Goal: Task Accomplishment & Management: Manage account settings

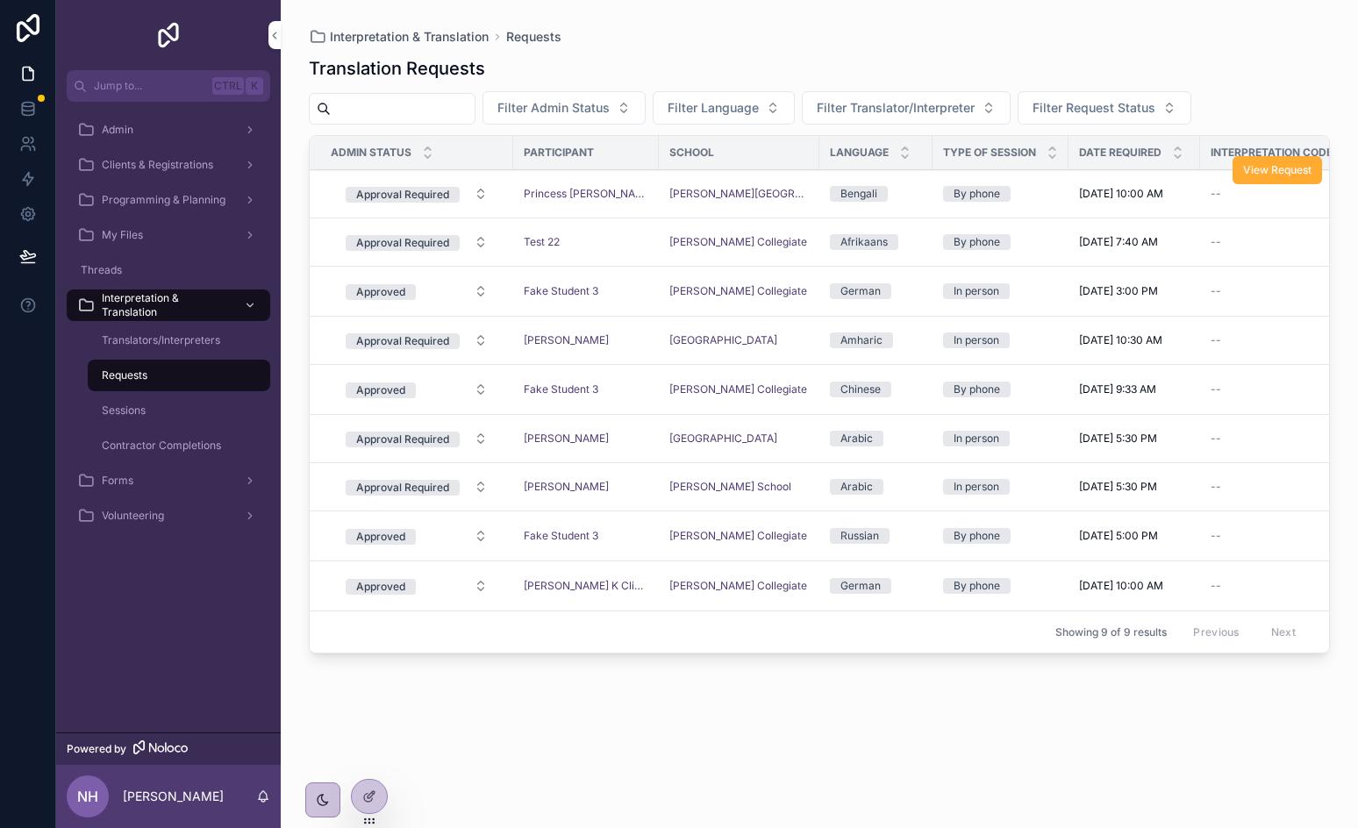
click at [609, 204] on td "Princess [PERSON_NAME]" at bounding box center [586, 194] width 146 height 48
click at [624, 196] on div "Princess [PERSON_NAME]" at bounding box center [586, 194] width 125 height 14
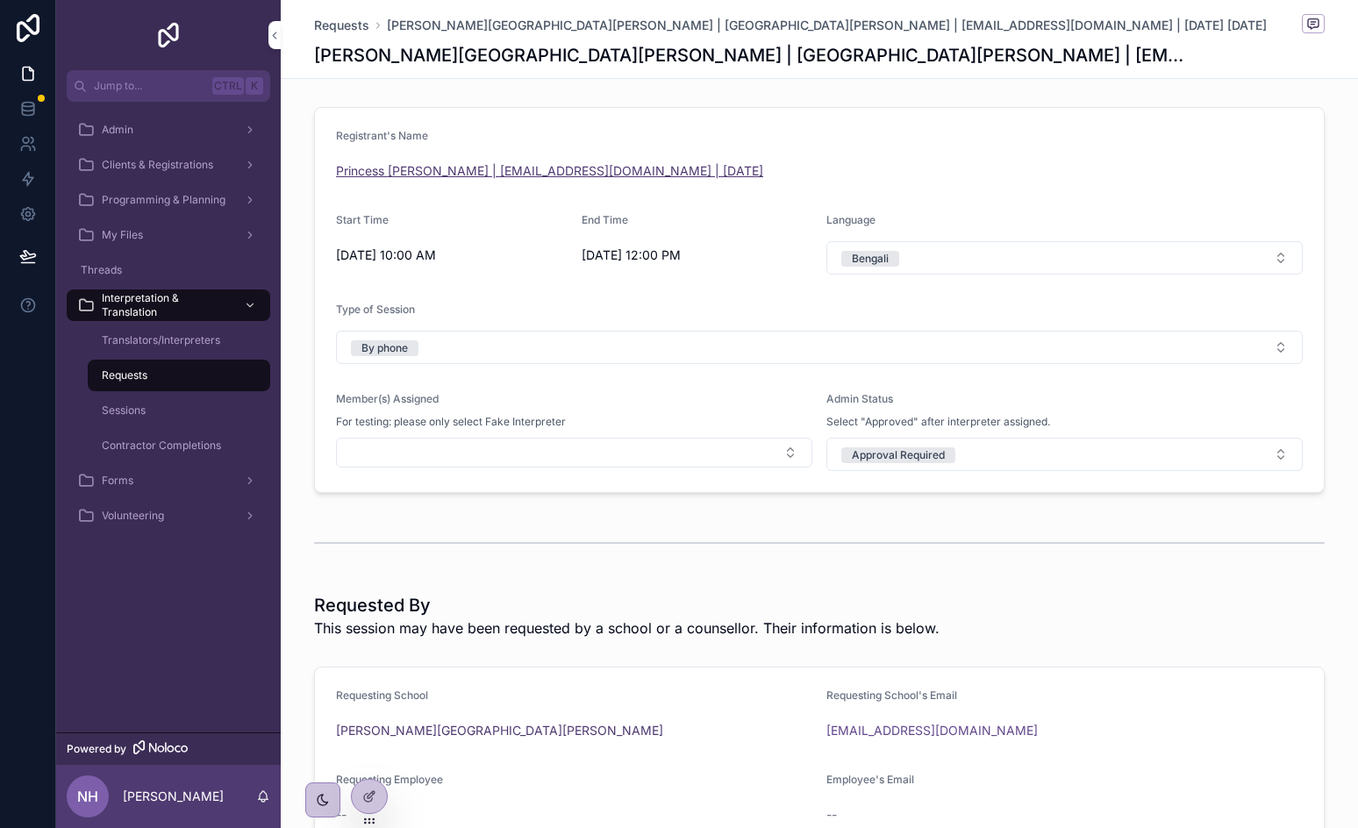
click at [383, 164] on span "Princess [PERSON_NAME] | [EMAIL_ADDRESS][DOMAIN_NAME] | [DATE]" at bounding box center [549, 171] width 427 height 18
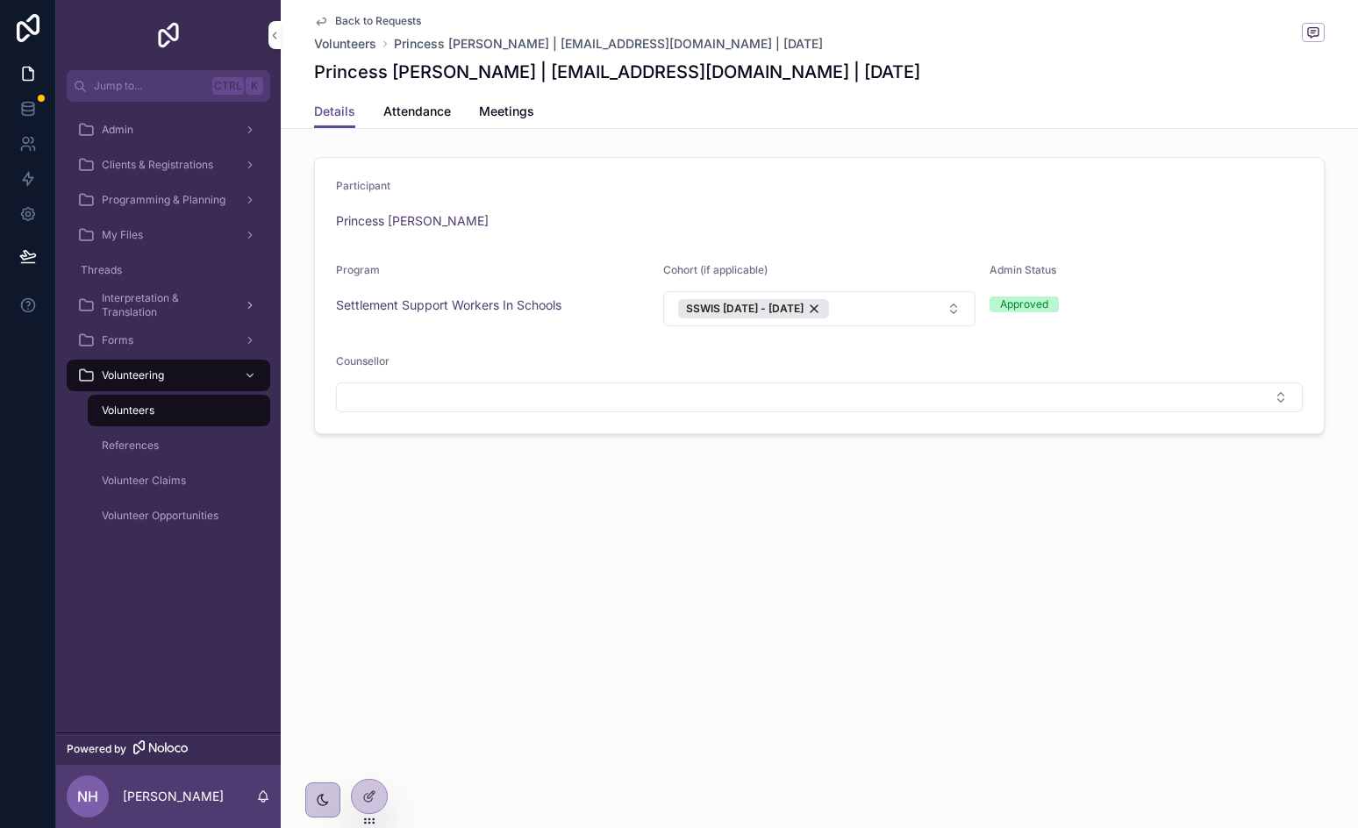
click at [175, 312] on span "Interpretation & Translation" at bounding box center [166, 305] width 128 height 28
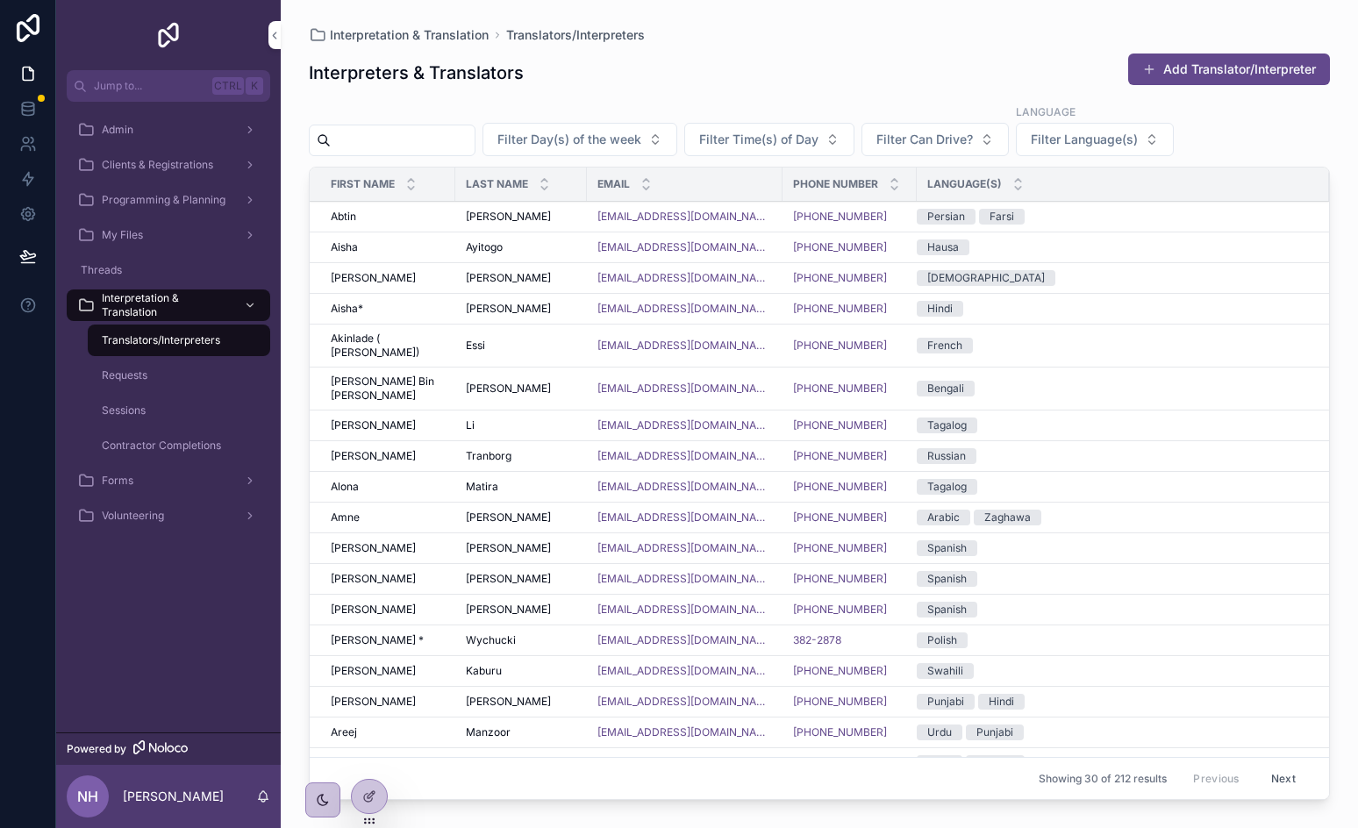
click at [164, 368] on div "Requests" at bounding box center [178, 375] width 161 height 28
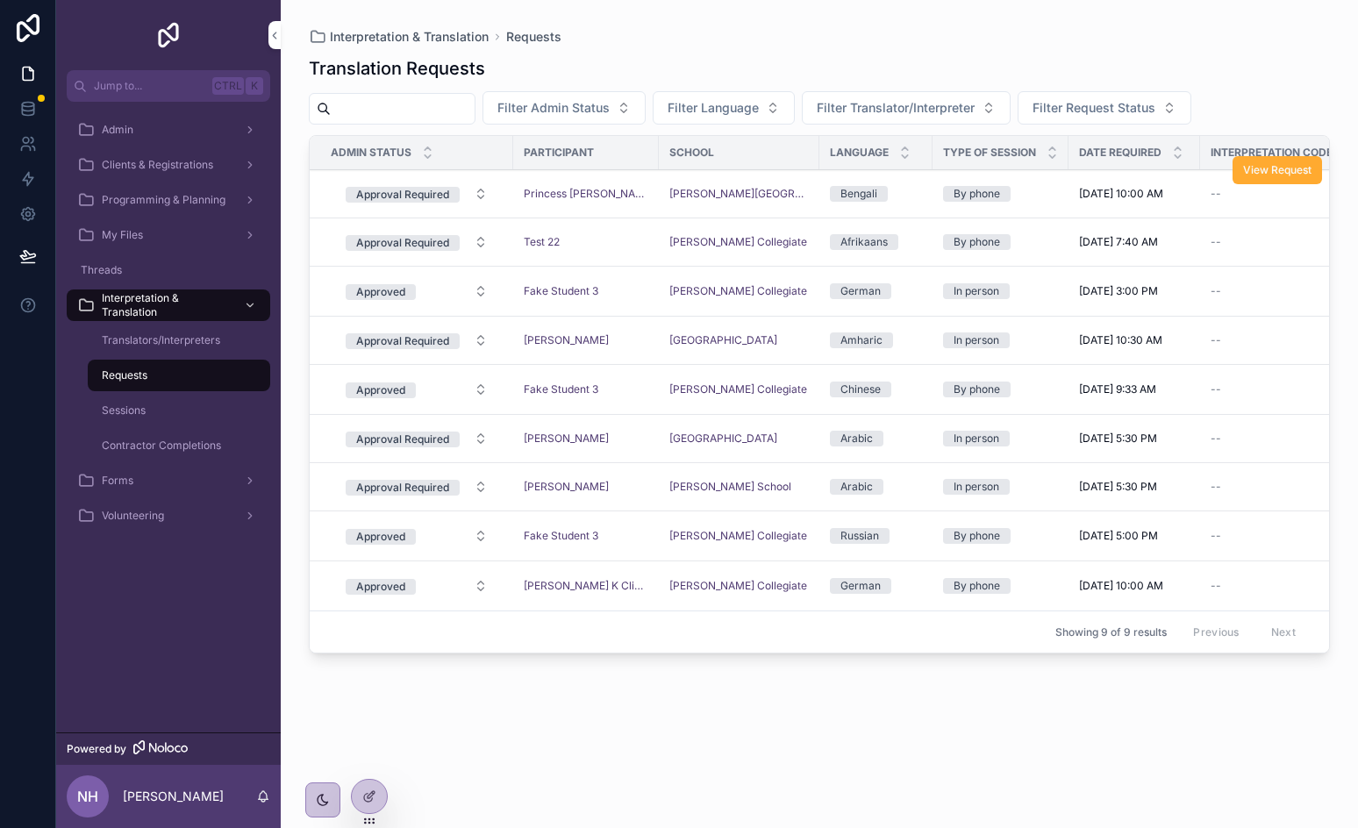
click at [624, 187] on div "Princess [PERSON_NAME]" at bounding box center [586, 194] width 125 height 14
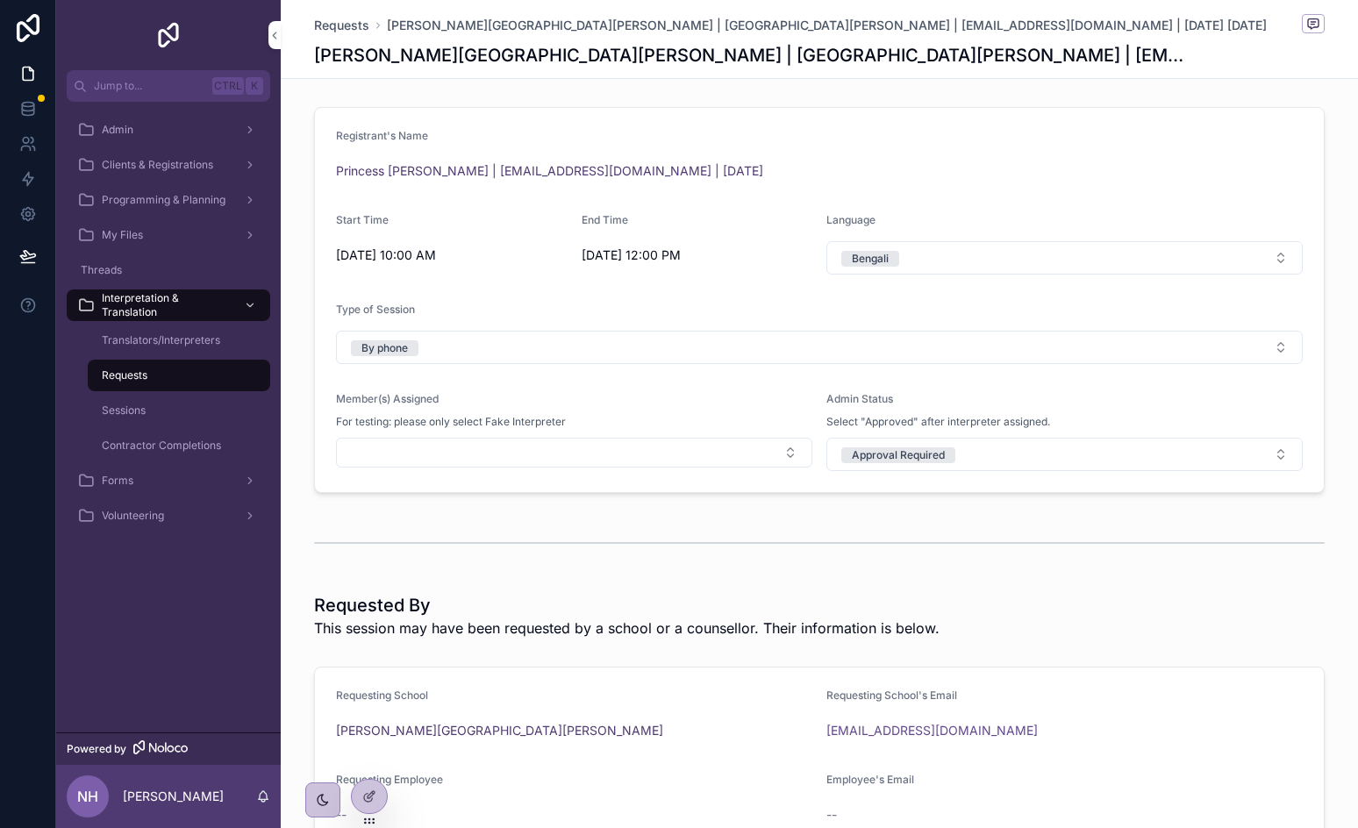
click at [168, 381] on div "Requests" at bounding box center [178, 375] width 161 height 28
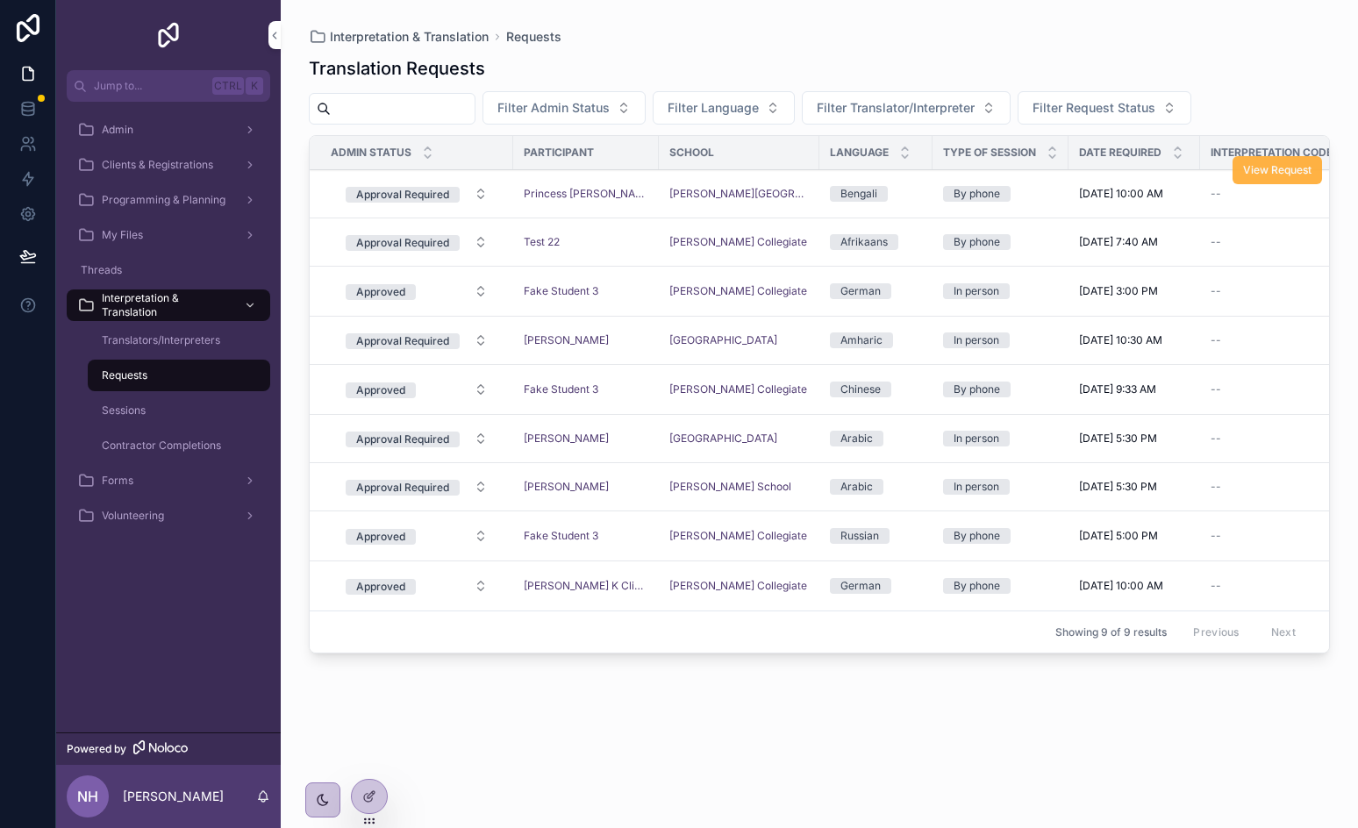
click at [1284, 166] on span "View Request" at bounding box center [1277, 170] width 68 height 14
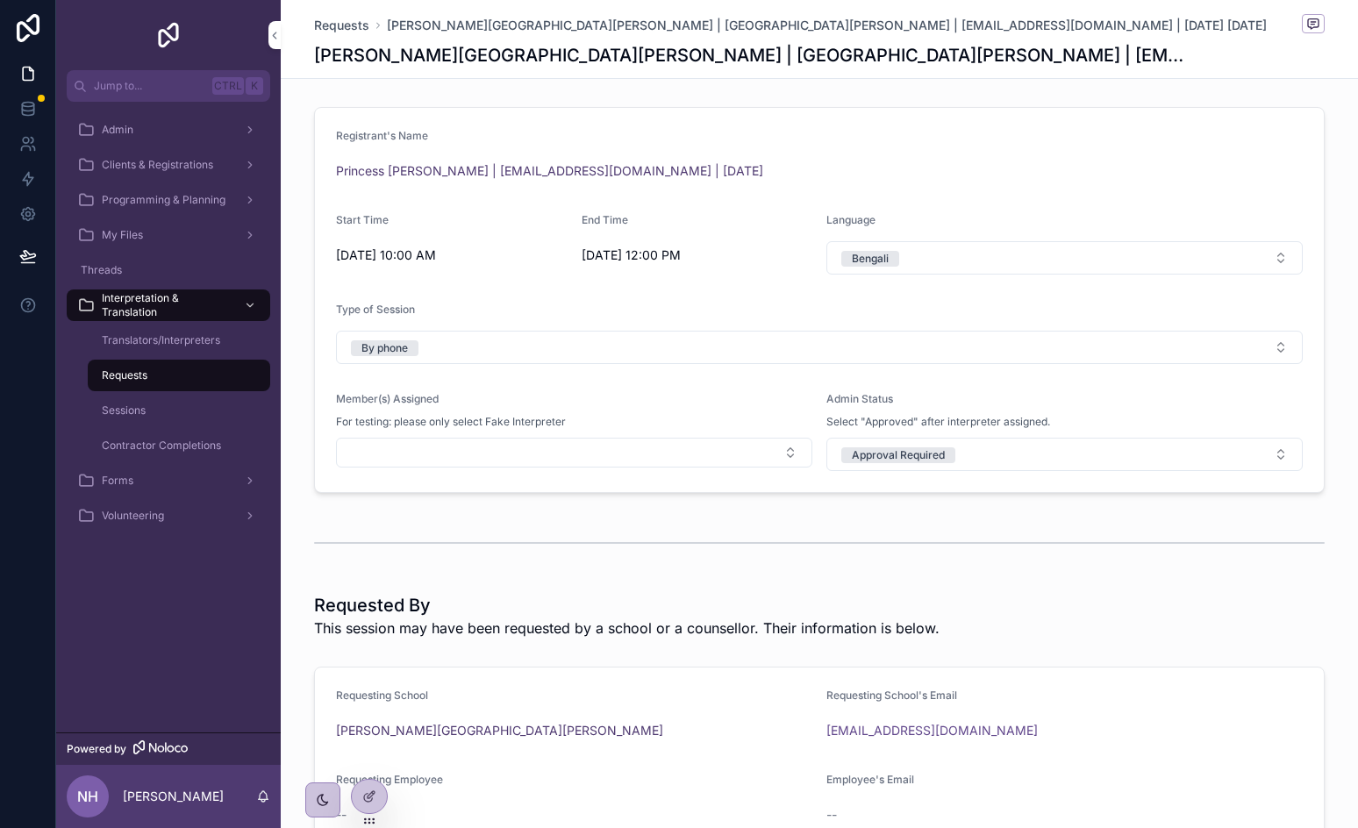
click at [159, 376] on div "Requests" at bounding box center [178, 375] width 161 height 28
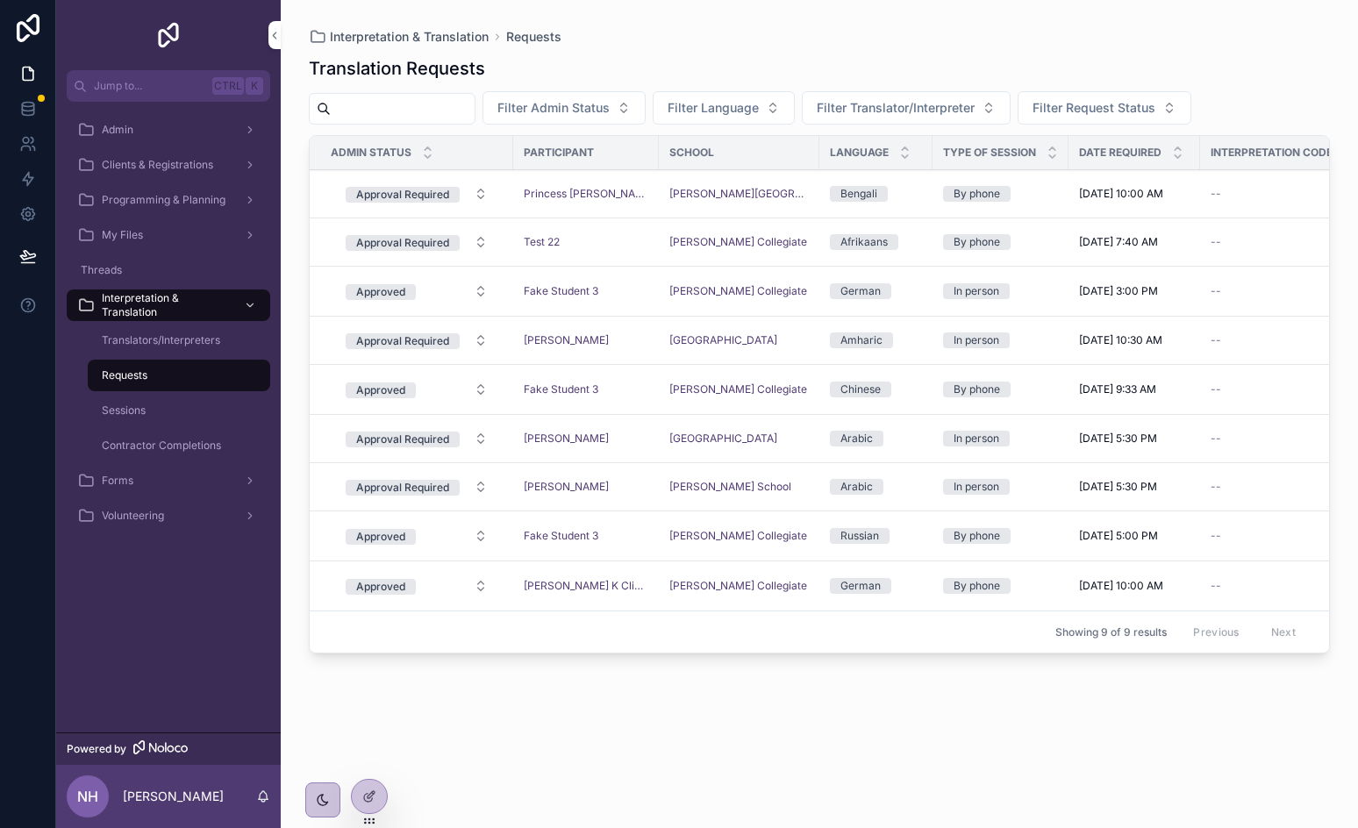
drag, startPoint x: 117, startPoint y: 374, endPoint x: 289, endPoint y: 292, distance: 191.4
click at [116, 375] on span "Requests" at bounding box center [125, 375] width 46 height 14
click at [182, 331] on div "Translators/Interpreters" at bounding box center [178, 340] width 161 height 28
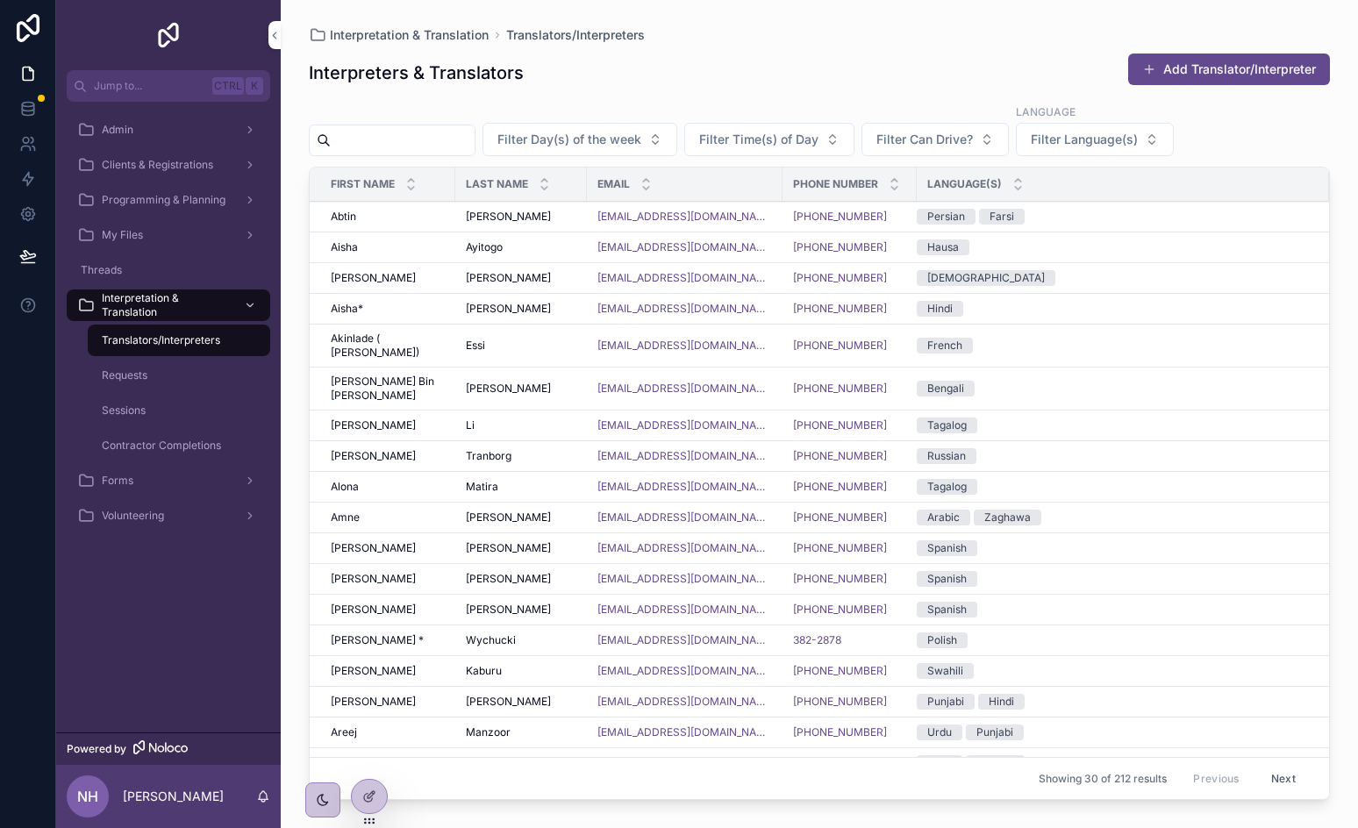
click at [163, 363] on div "Requests" at bounding box center [178, 375] width 161 height 28
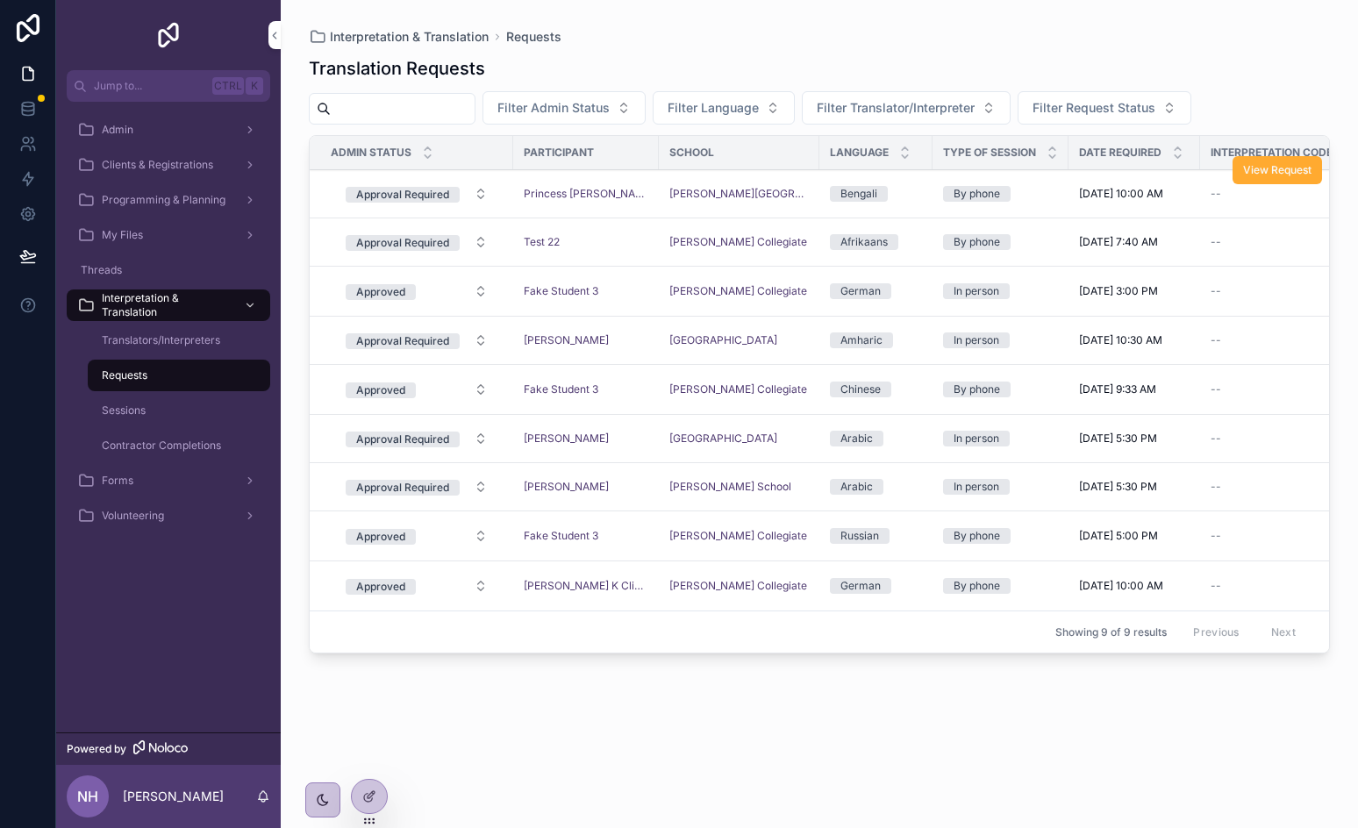
click at [622, 181] on td "Princess [PERSON_NAME]" at bounding box center [586, 194] width 146 height 48
click at [1276, 179] on button "View Request" at bounding box center [1276, 170] width 89 height 28
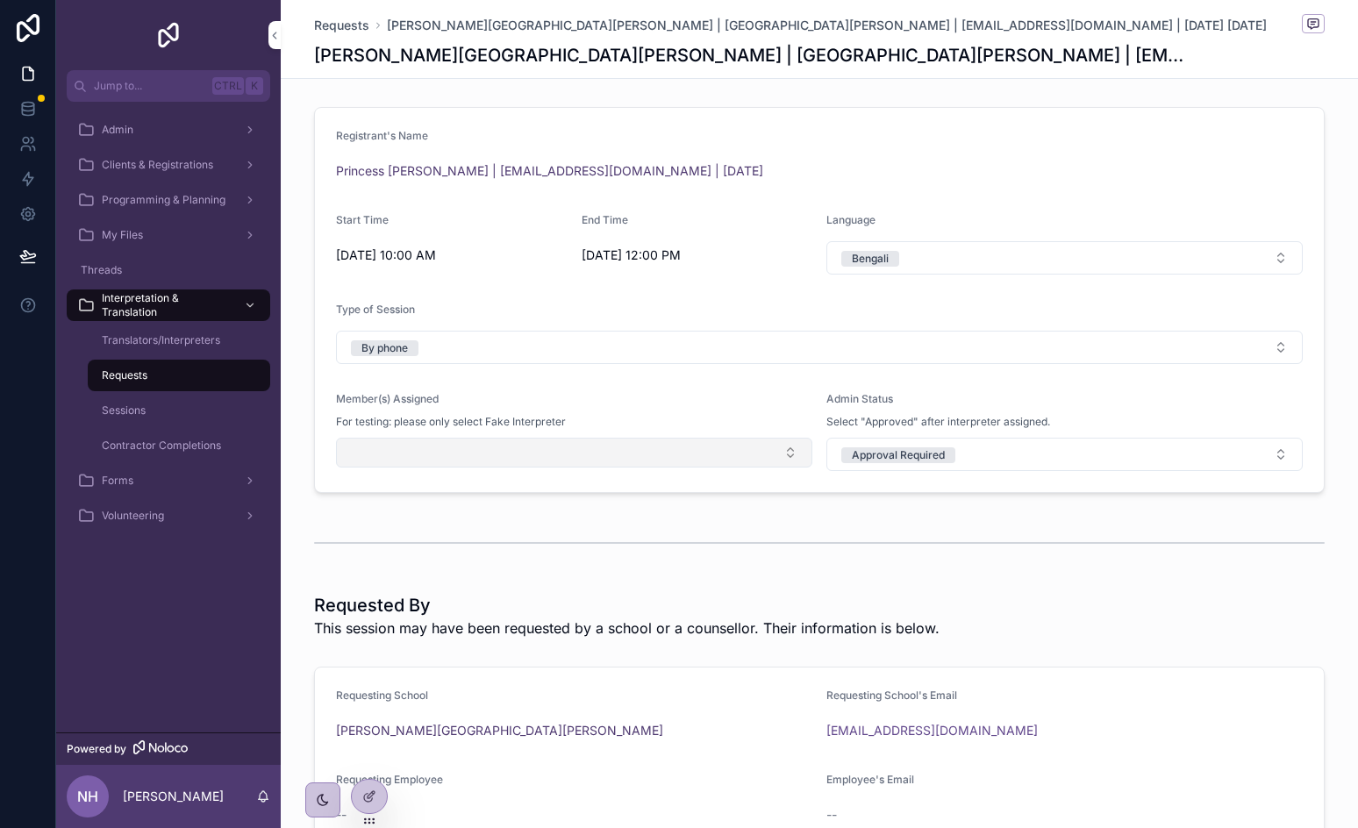
click at [387, 459] on button "Select Button" at bounding box center [574, 453] width 476 height 30
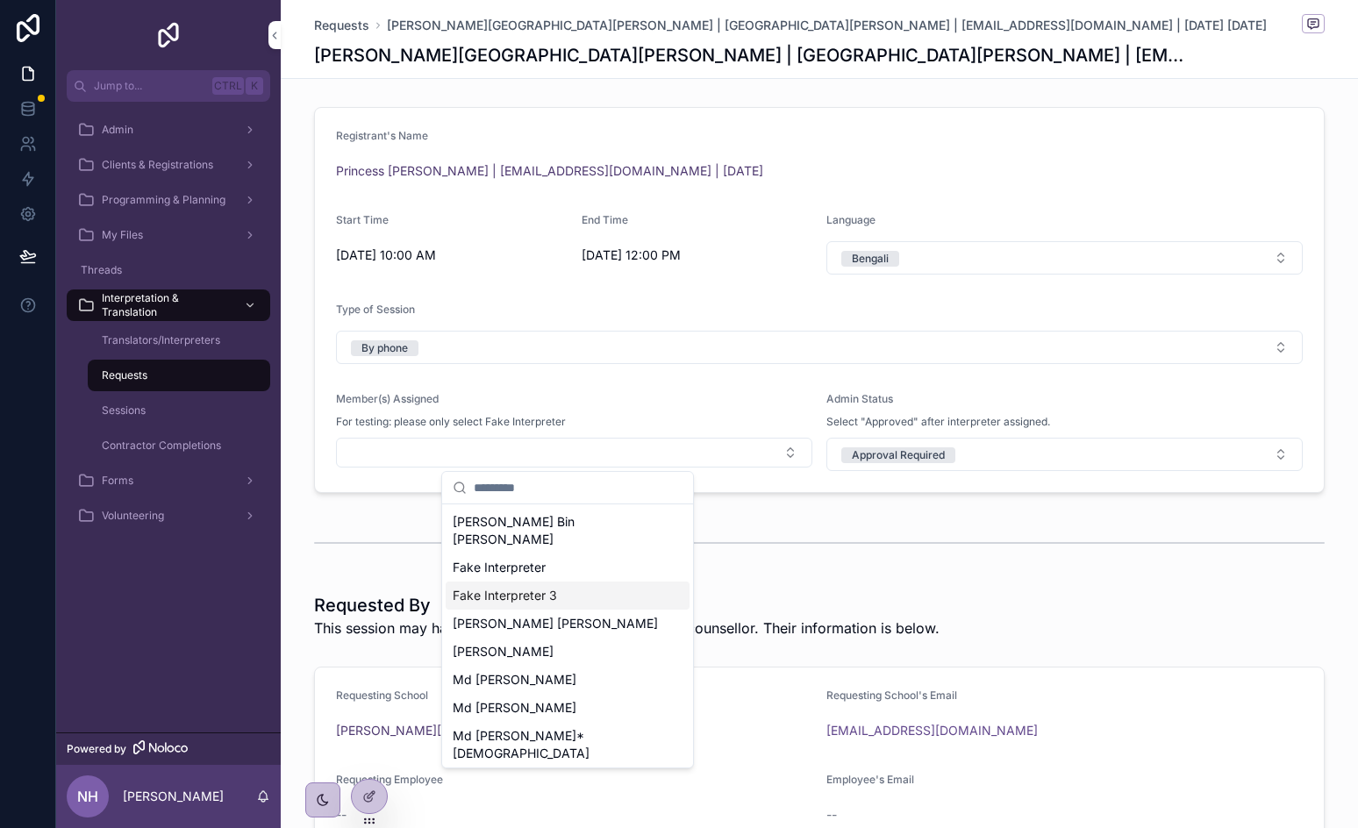
click at [534, 581] on div "Fake Interpreter 3" at bounding box center [568, 595] width 244 height 28
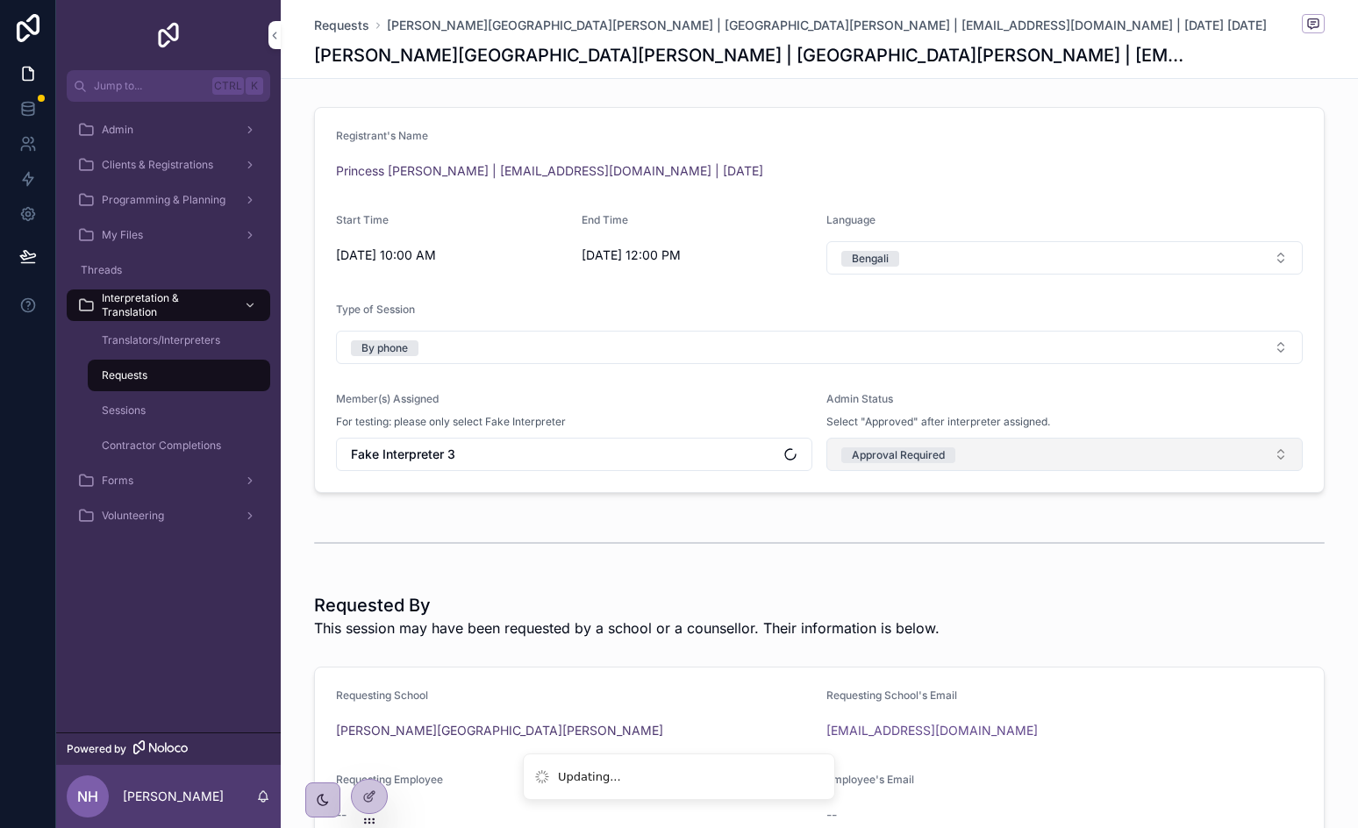
click at [914, 451] on div "Approval Required" at bounding box center [898, 455] width 93 height 16
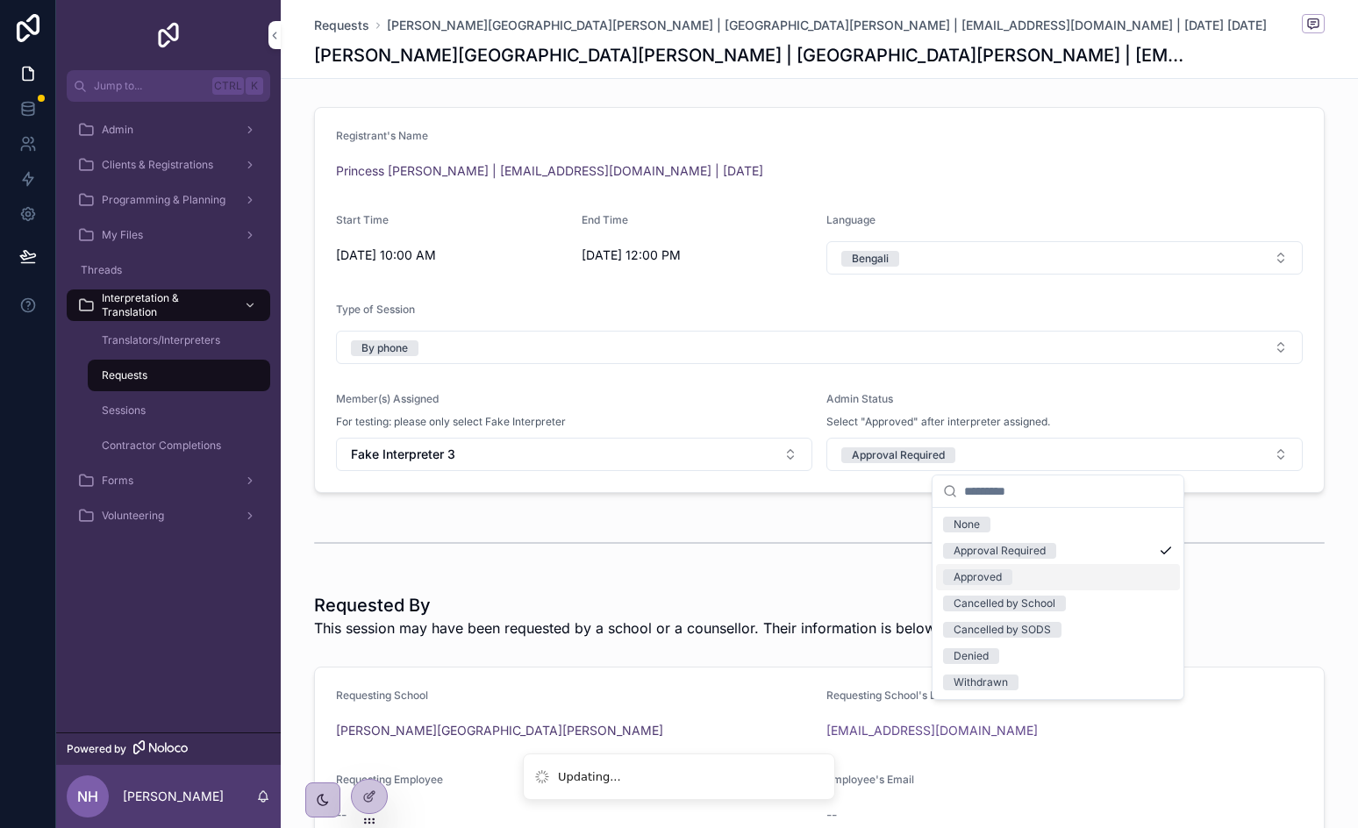
click at [978, 574] on div "Approved" at bounding box center [977, 577] width 48 height 16
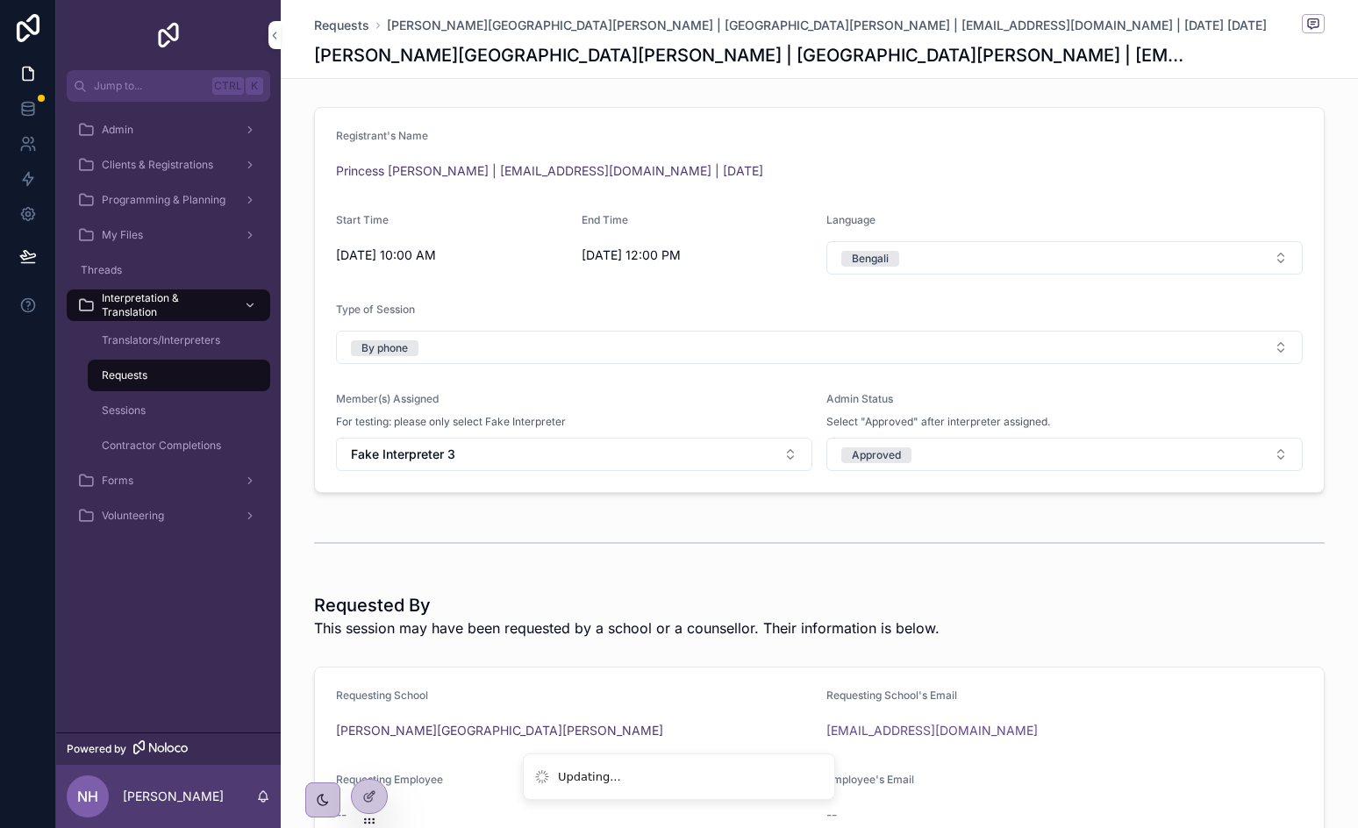
click at [920, 603] on h1 "Requested By" at bounding box center [626, 605] width 625 height 25
click at [749, 460] on button "Fake Interpreter 3" at bounding box center [574, 454] width 476 height 33
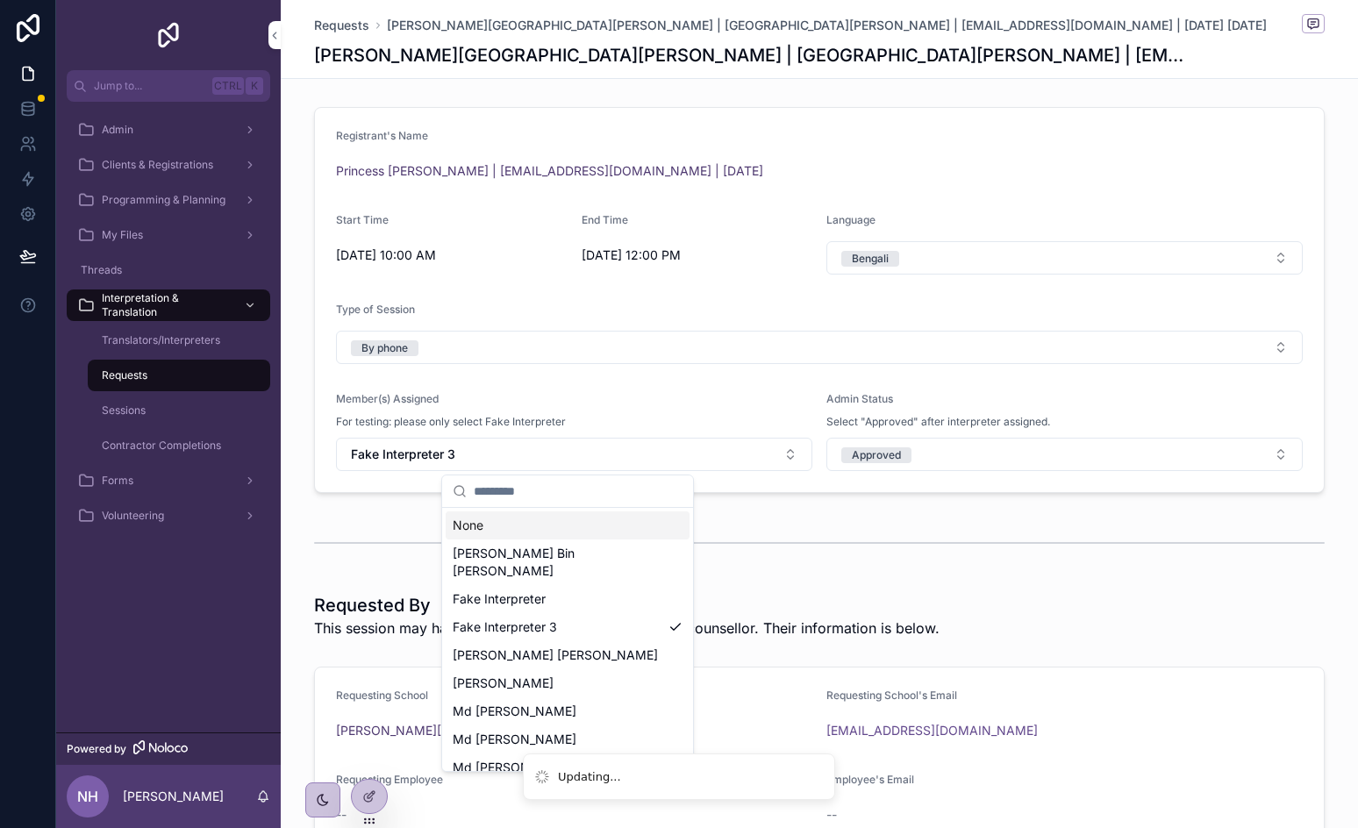
drag, startPoint x: 612, startPoint y: 519, endPoint x: 681, endPoint y: 518, distance: 69.3
click at [611, 519] on div "None" at bounding box center [568, 525] width 244 height 28
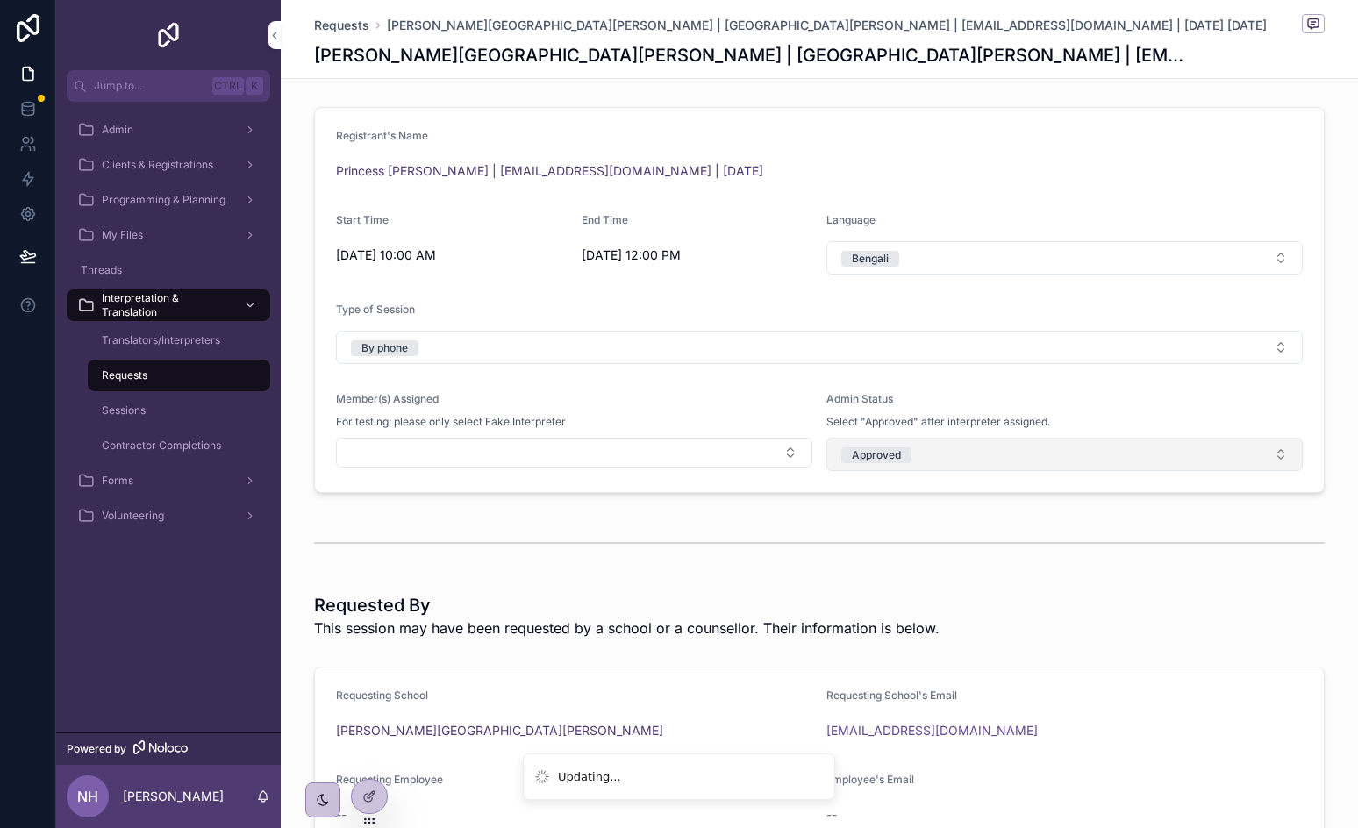
click at [922, 448] on button "Approved" at bounding box center [1064, 454] width 476 height 33
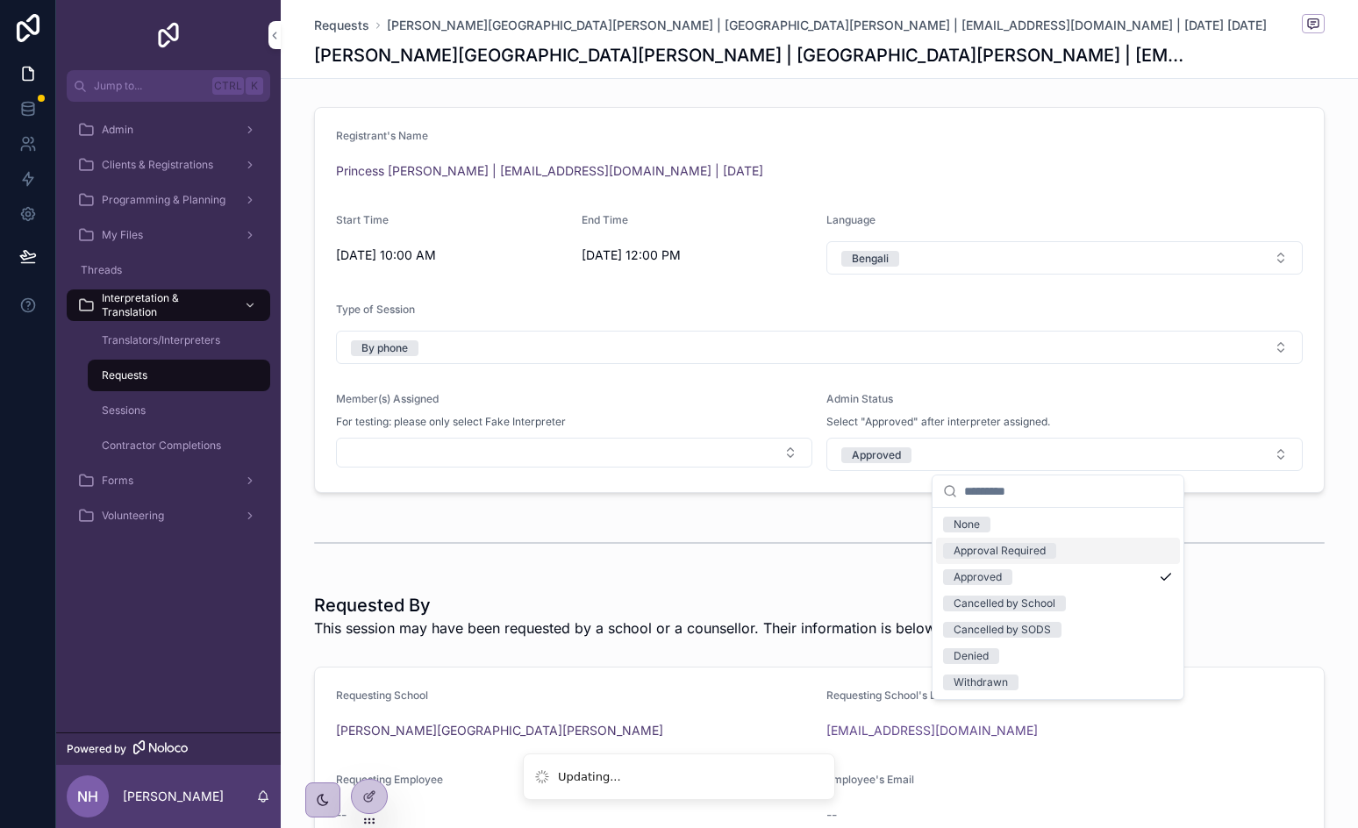
click at [1009, 552] on div "Approval Required" at bounding box center [999, 551] width 92 height 16
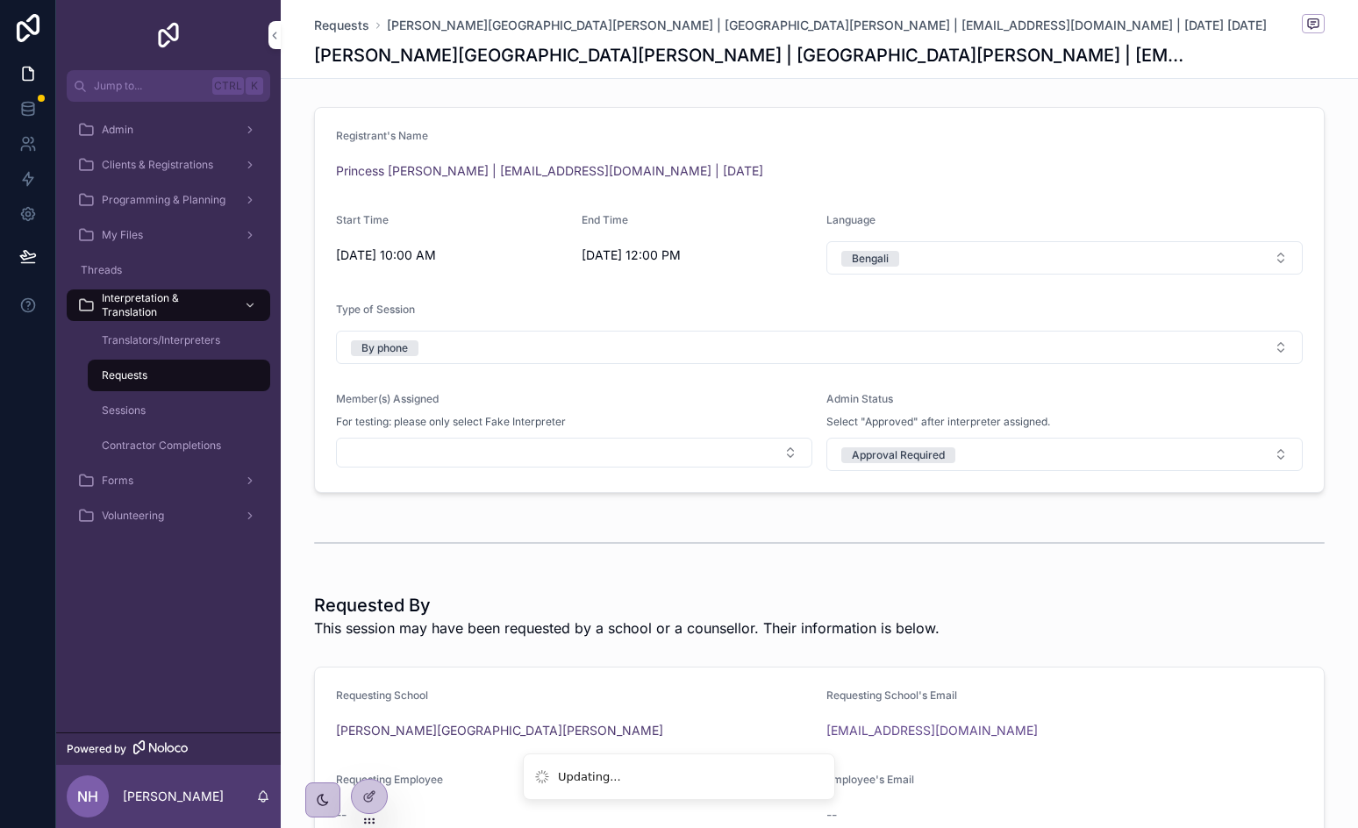
click at [733, 552] on div "scrollable content" at bounding box center [819, 543] width 1010 height 44
click at [725, 458] on button "Fake Interpreter 3" at bounding box center [574, 454] width 476 height 33
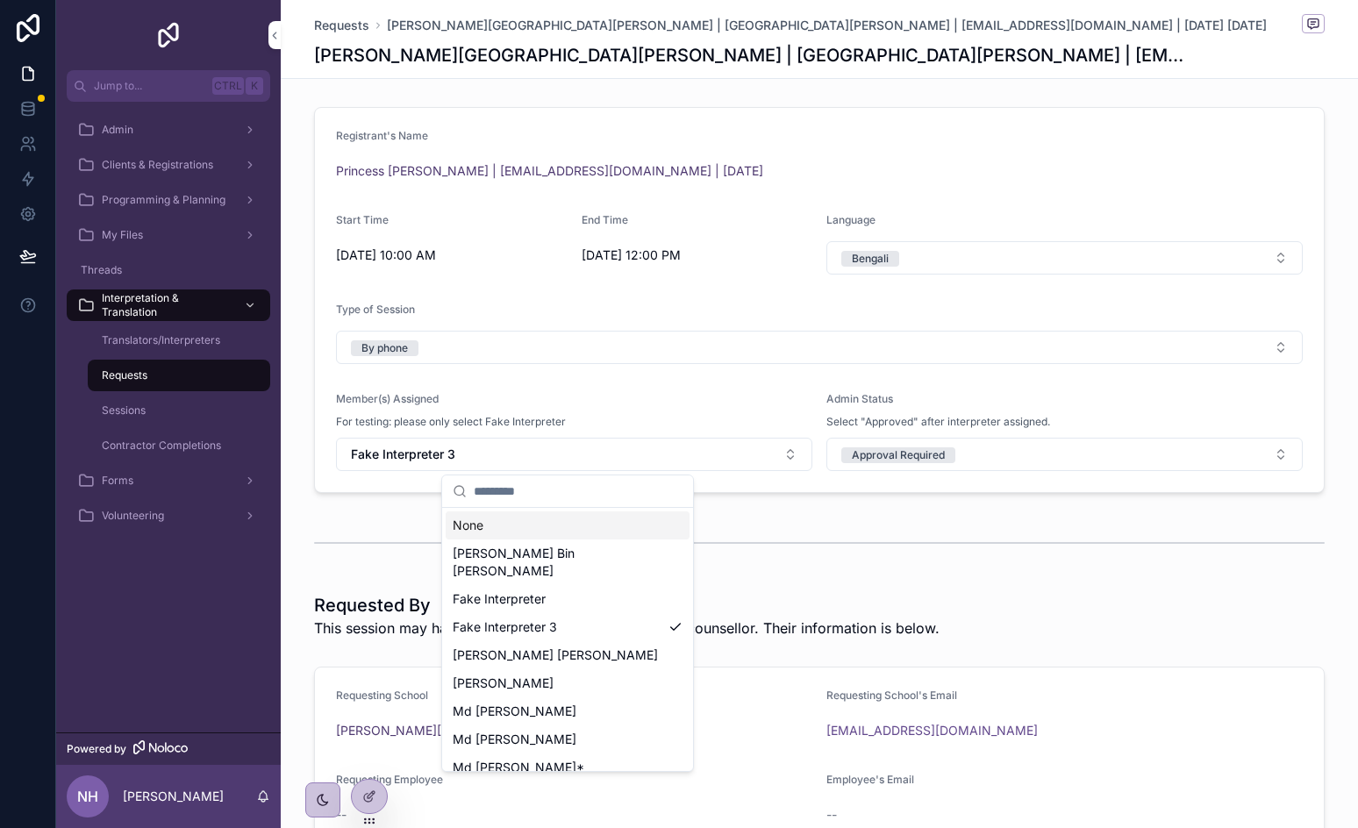
click at [606, 519] on div "None" at bounding box center [568, 525] width 244 height 28
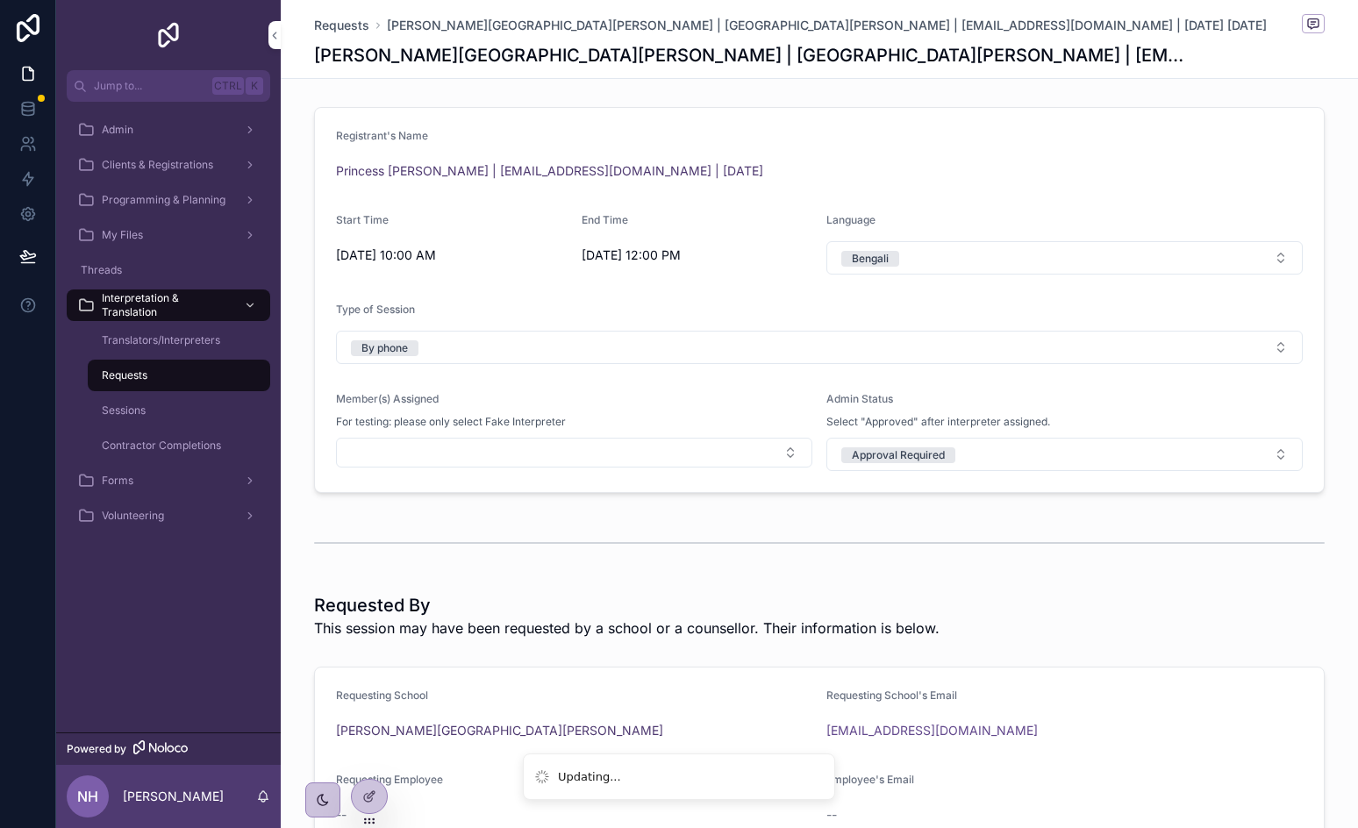
click at [1009, 522] on div "scrollable content" at bounding box center [819, 543] width 1010 height 44
click at [164, 373] on div "Requests" at bounding box center [178, 375] width 161 height 28
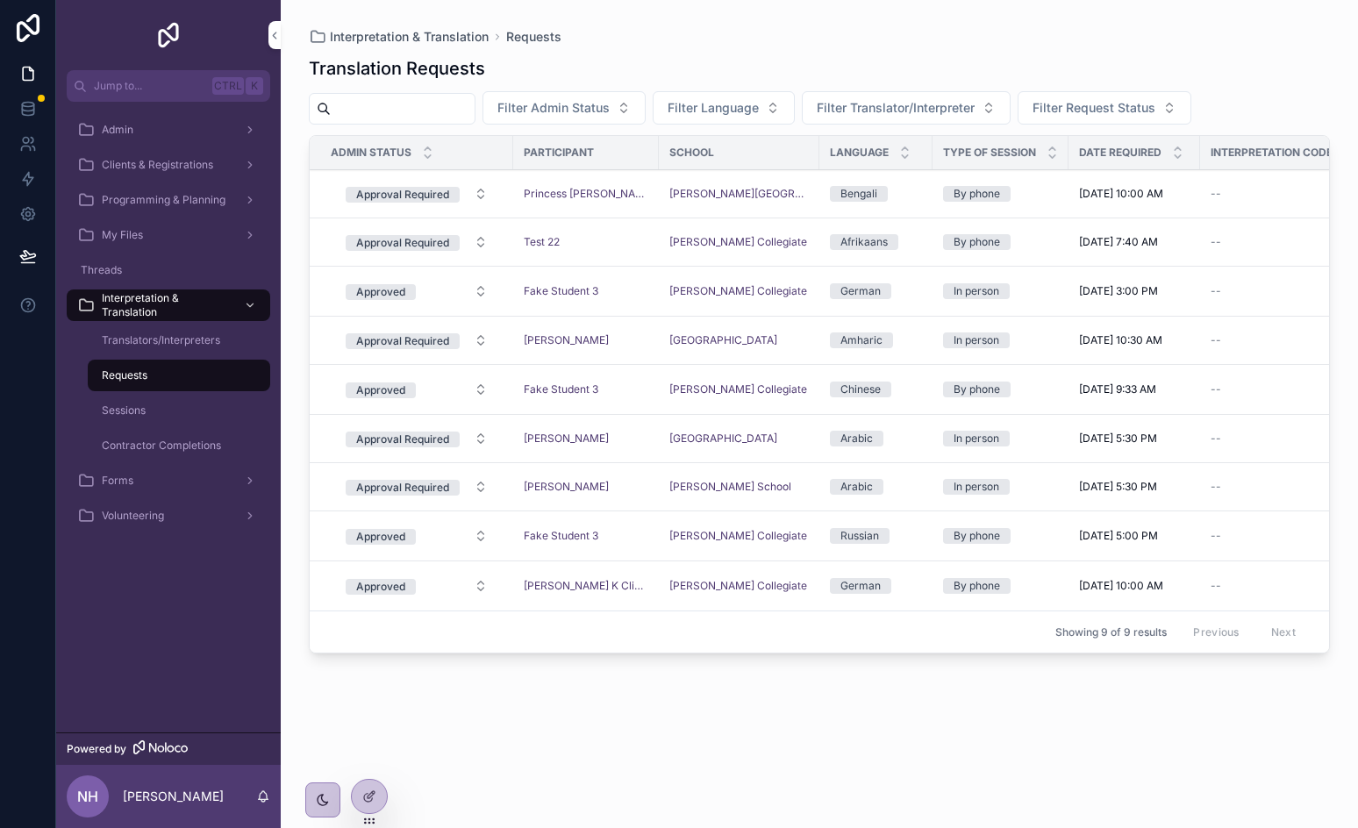
click at [144, 346] on span "Translators/Interpreters" at bounding box center [161, 340] width 118 height 14
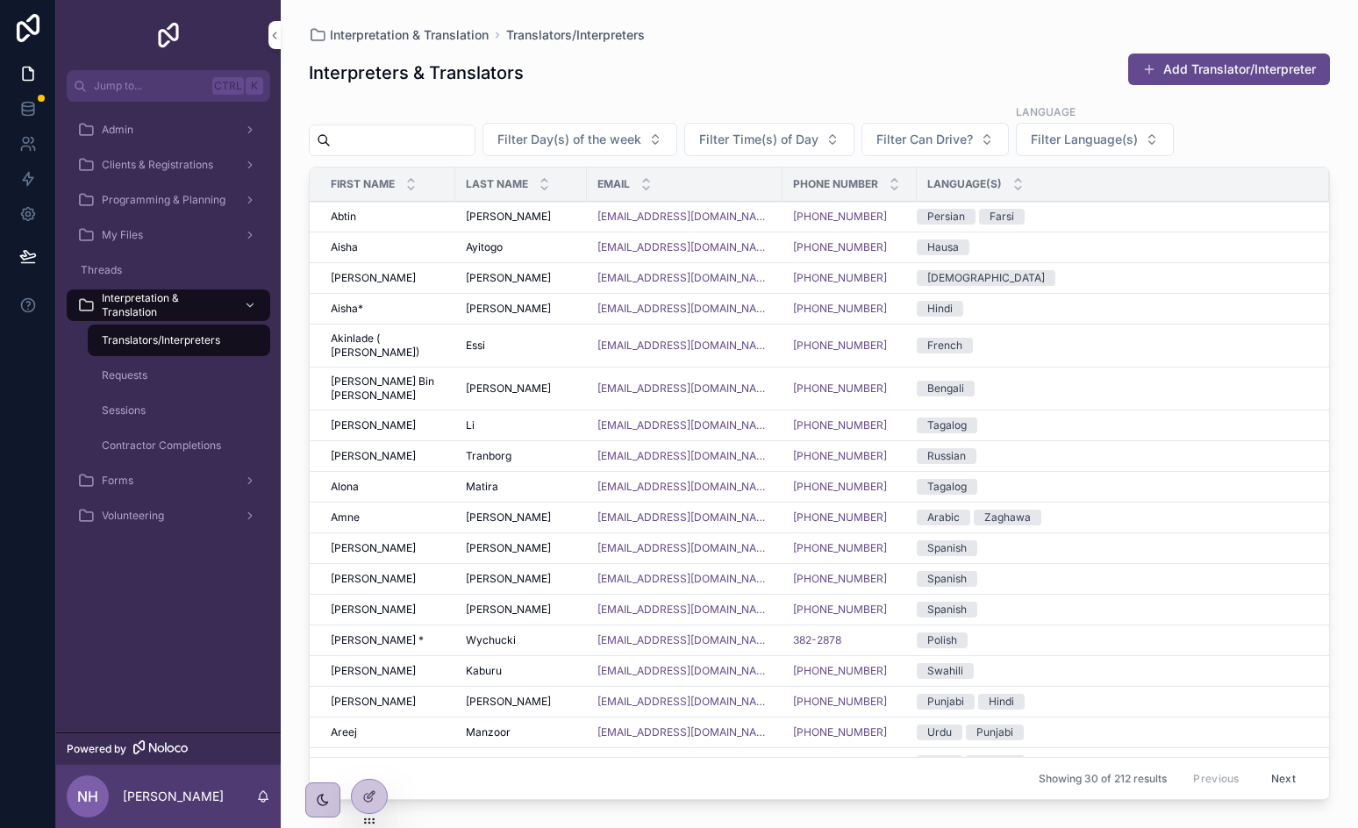
click at [203, 380] on div "Requests" at bounding box center [178, 375] width 161 height 28
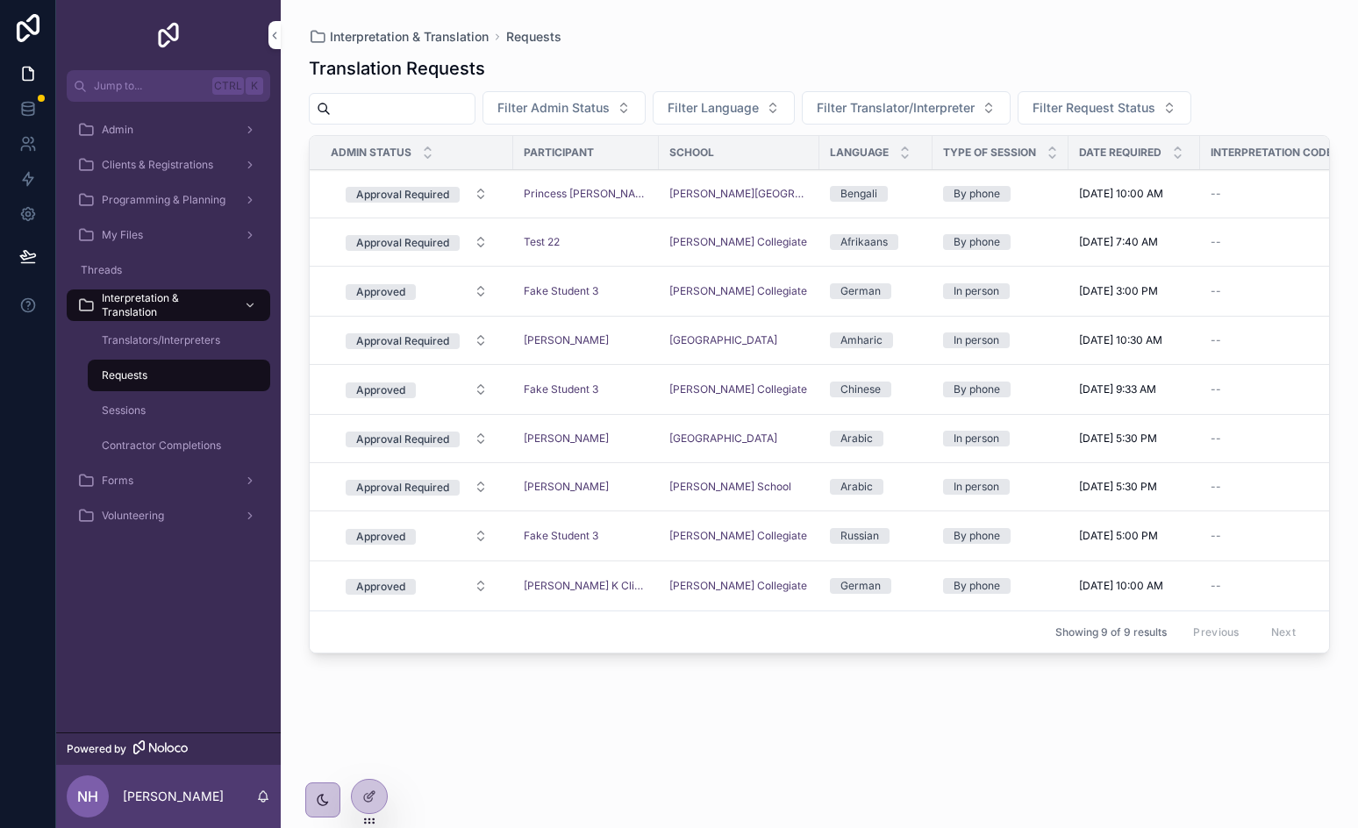
click at [166, 342] on span "Translators/Interpreters" at bounding box center [161, 340] width 118 height 14
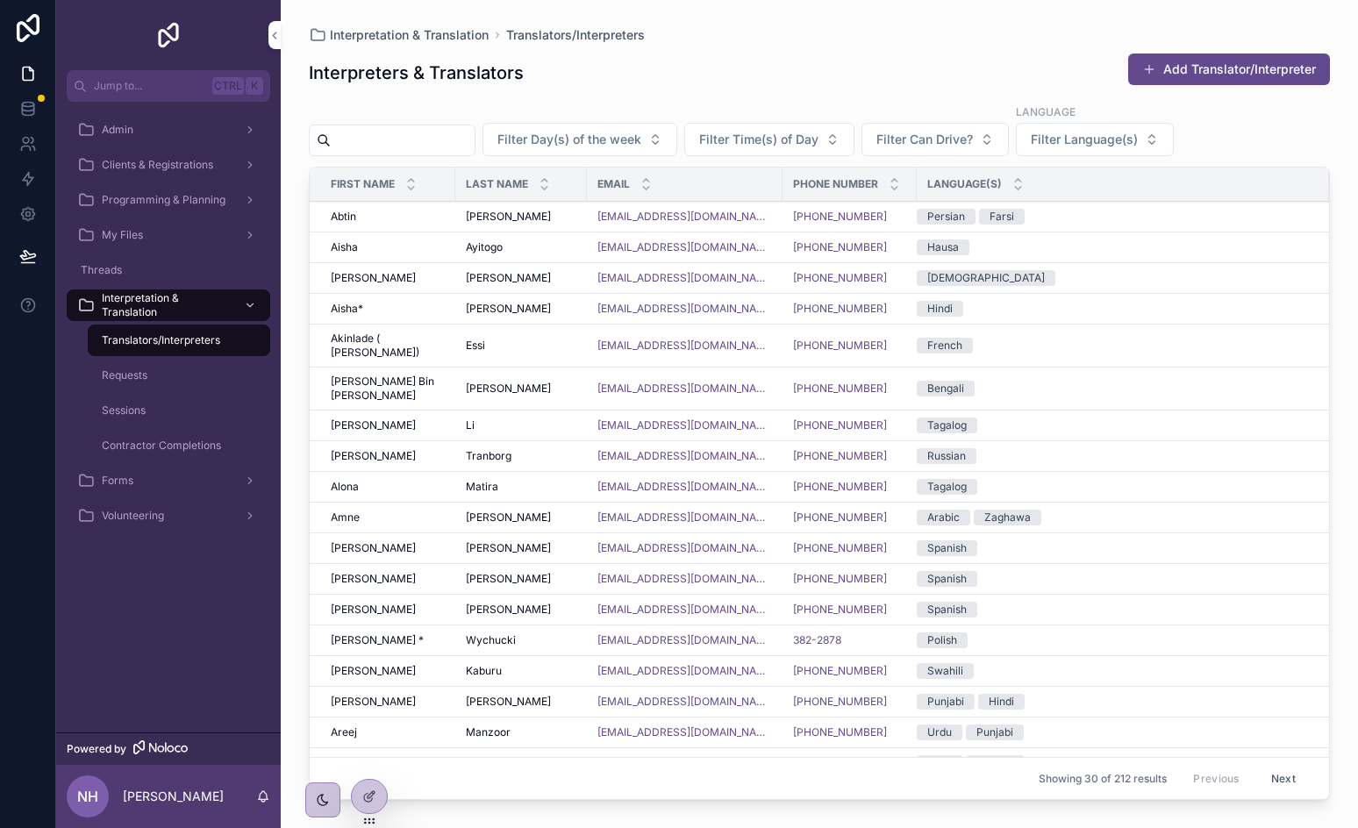
click at [165, 381] on div "Requests" at bounding box center [178, 375] width 161 height 28
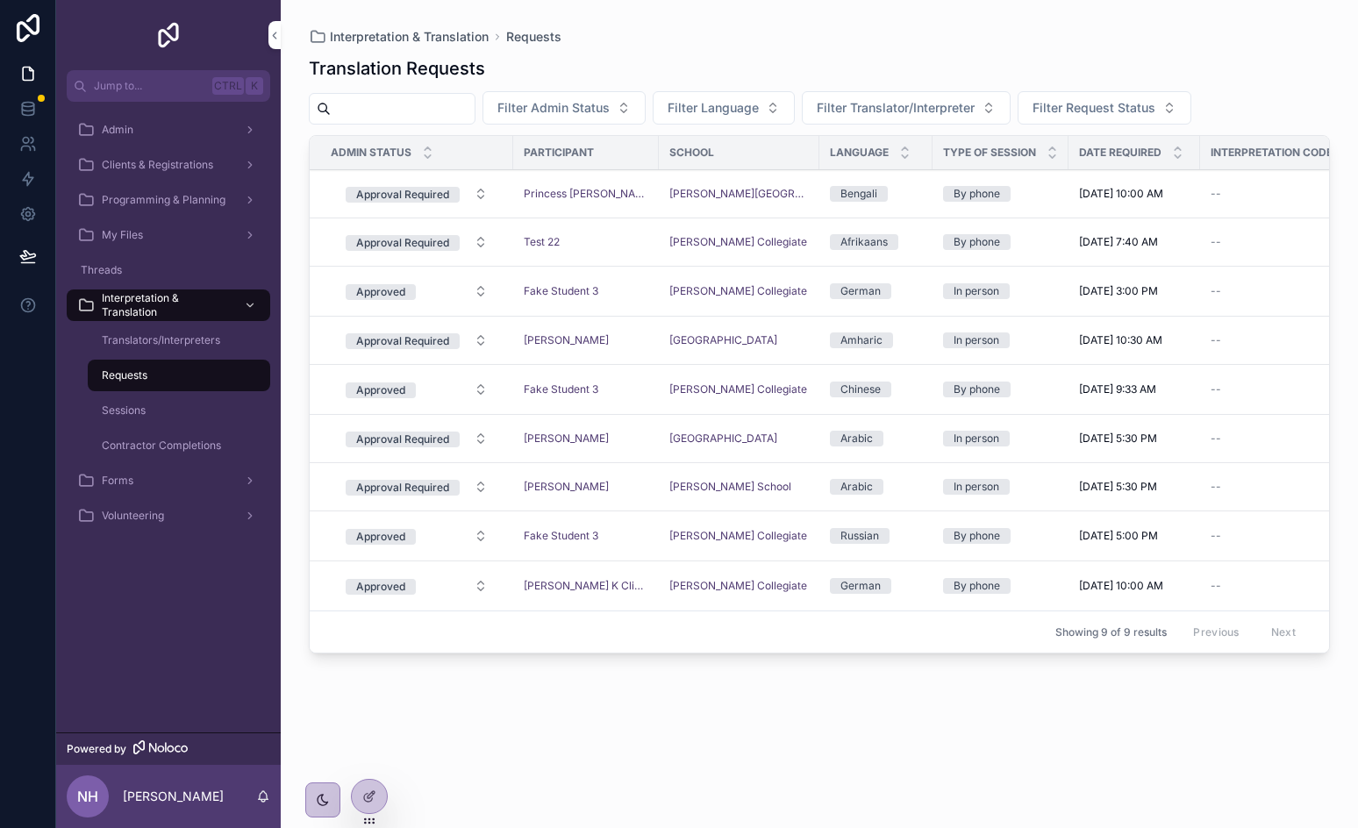
click at [127, 363] on div "Requests" at bounding box center [178, 375] width 161 height 28
click at [133, 349] on div "Translators/Interpreters" at bounding box center [178, 340] width 161 height 28
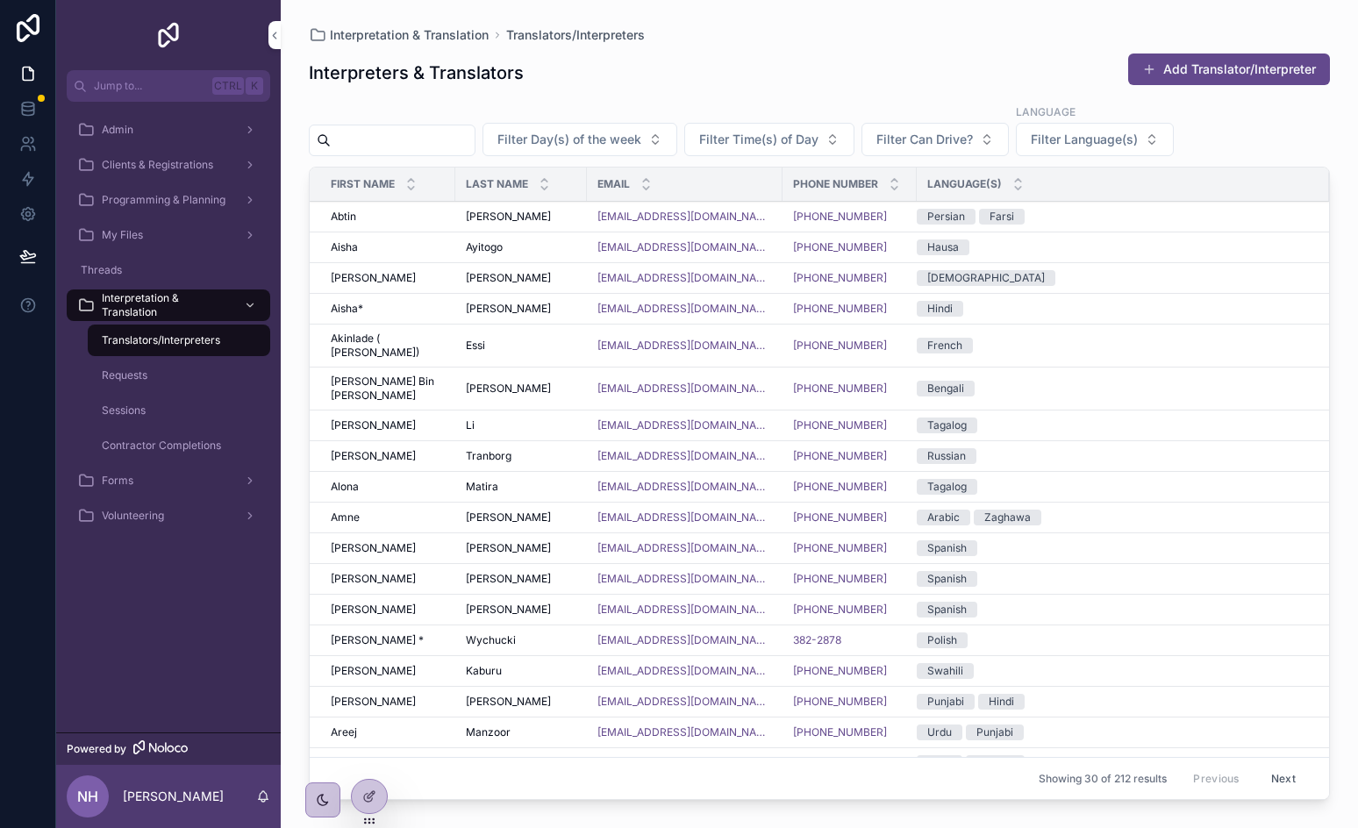
click at [136, 367] on div "Requests" at bounding box center [178, 375] width 161 height 28
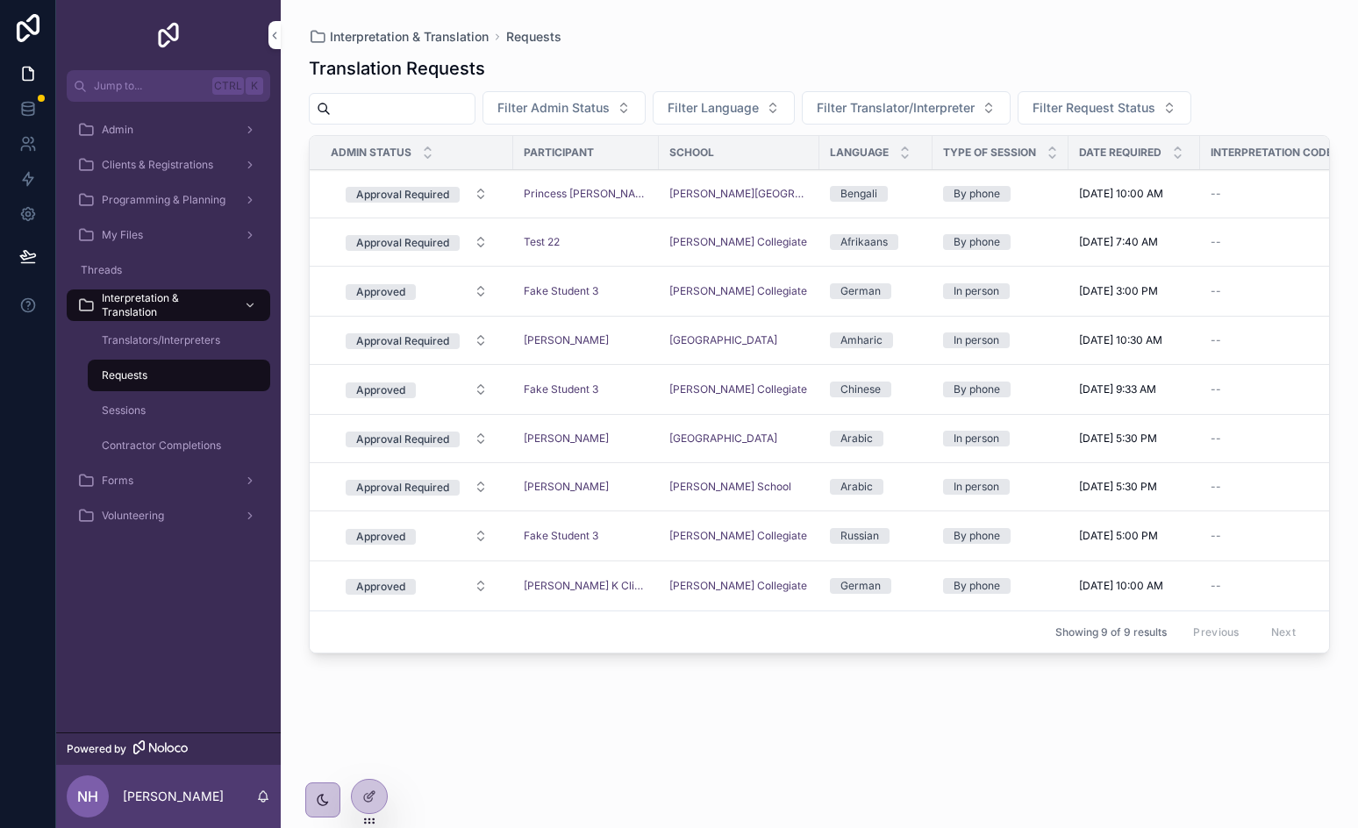
click at [146, 408] on span "Sessions" at bounding box center [124, 410] width 44 height 14
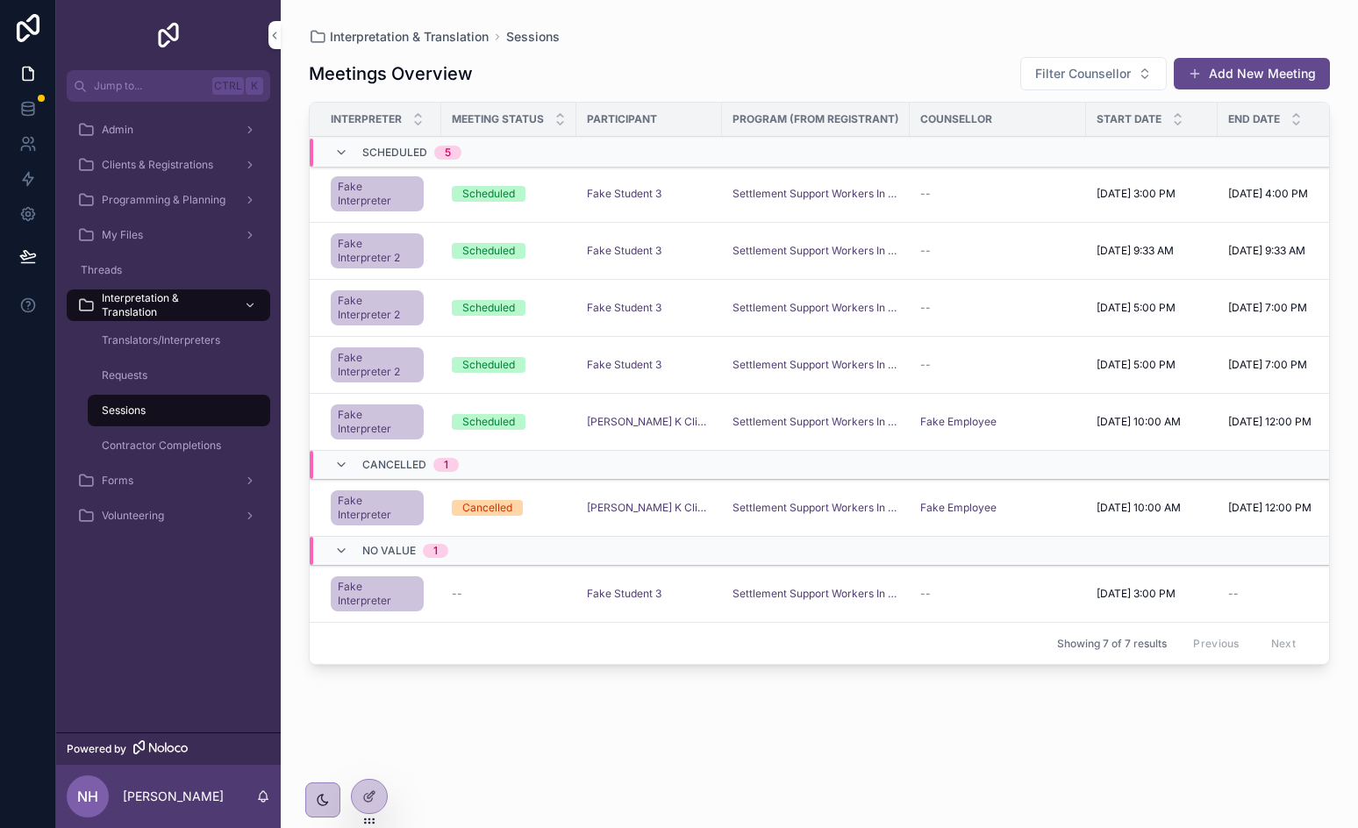
click at [160, 330] on div "Translators/Interpreters" at bounding box center [178, 340] width 161 height 28
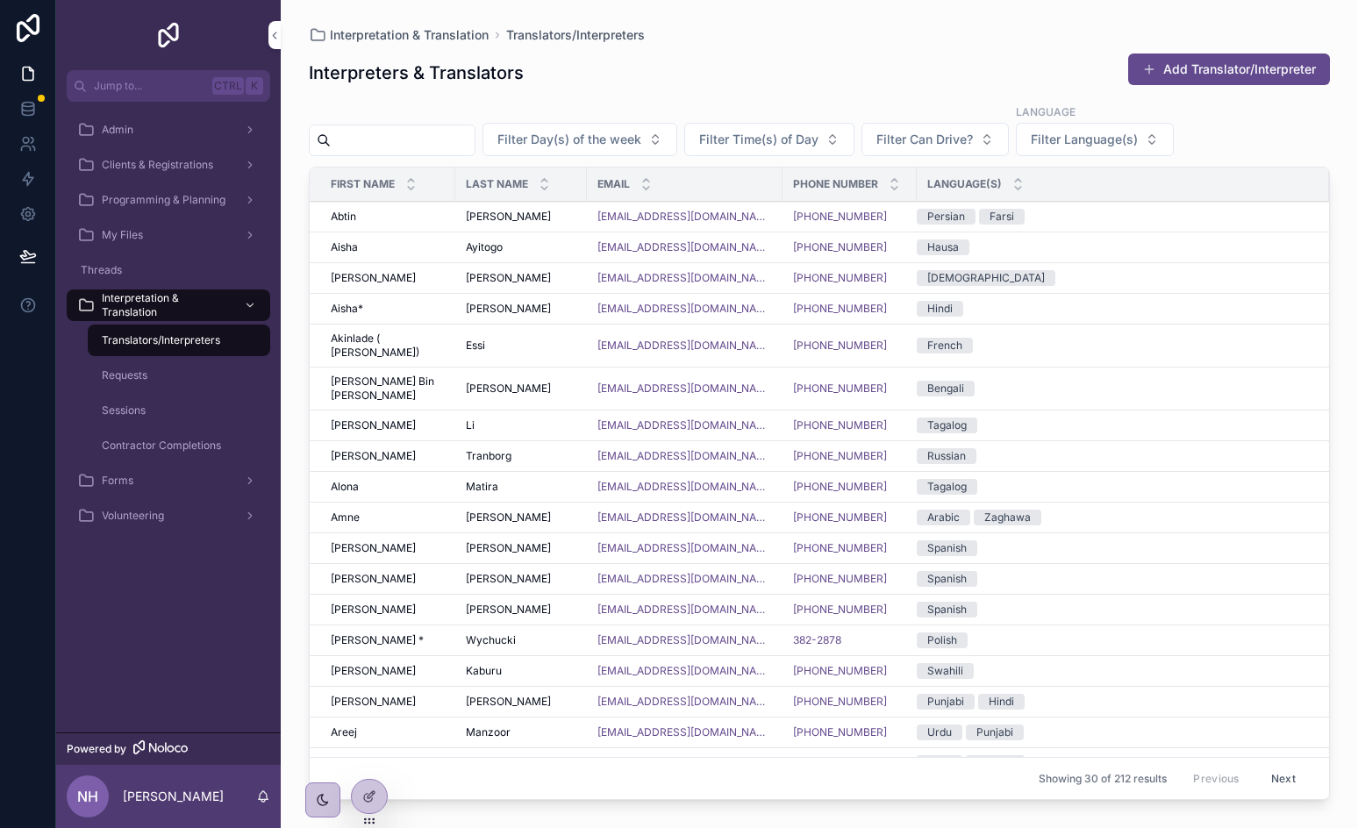
click at [147, 372] on span "Requests" at bounding box center [125, 375] width 46 height 14
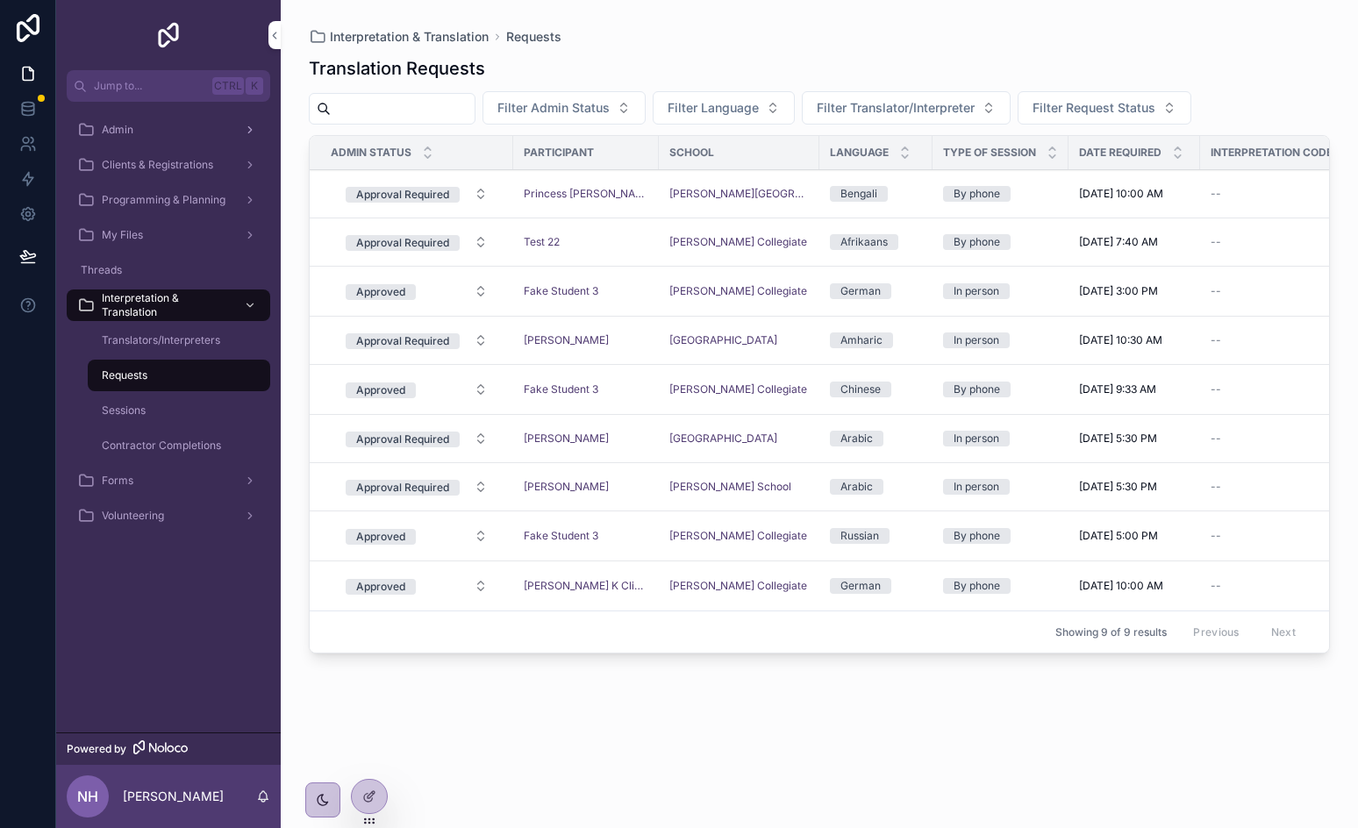
click at [176, 143] on div "Admin" at bounding box center [168, 130] width 182 height 28
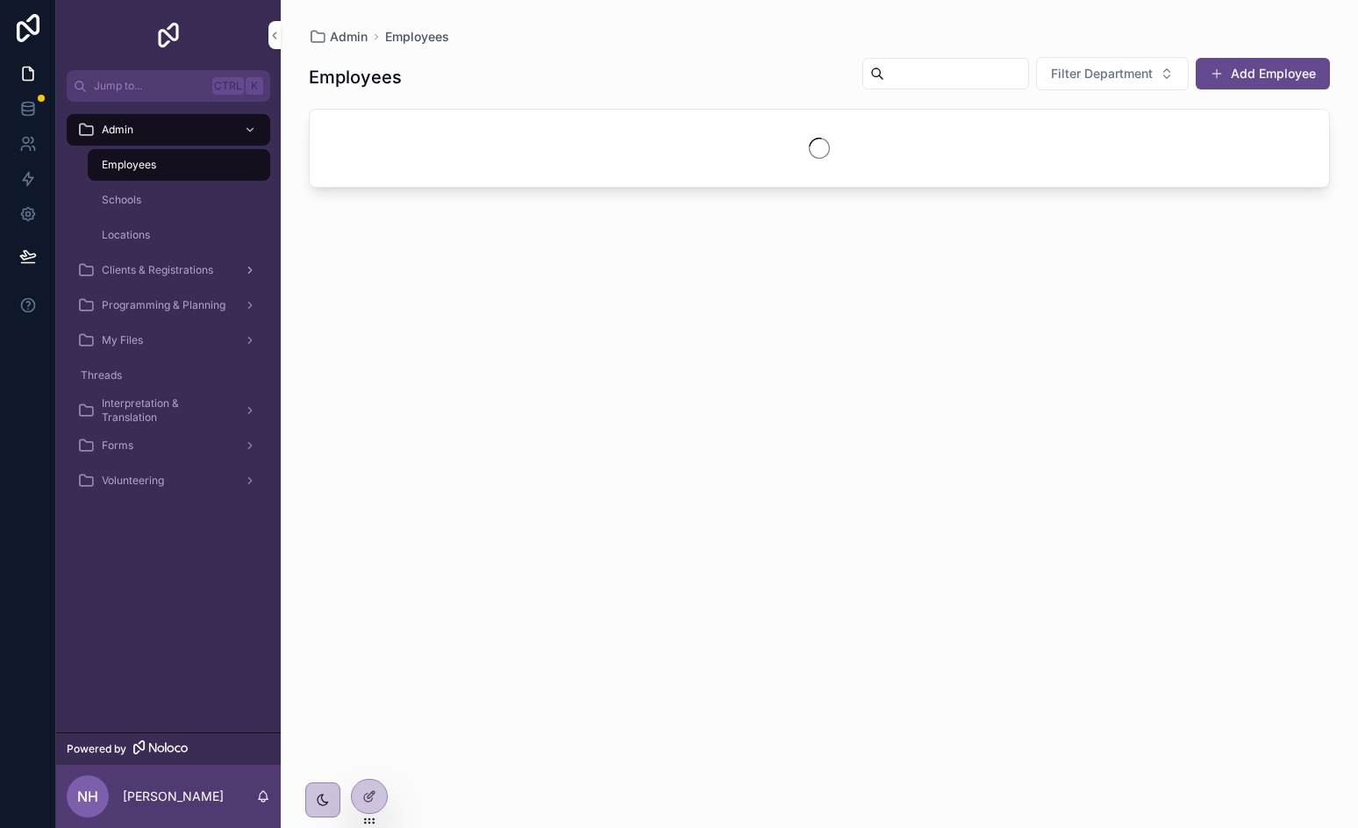
click at [129, 272] on span "Clients & Registrations" at bounding box center [157, 270] width 111 height 14
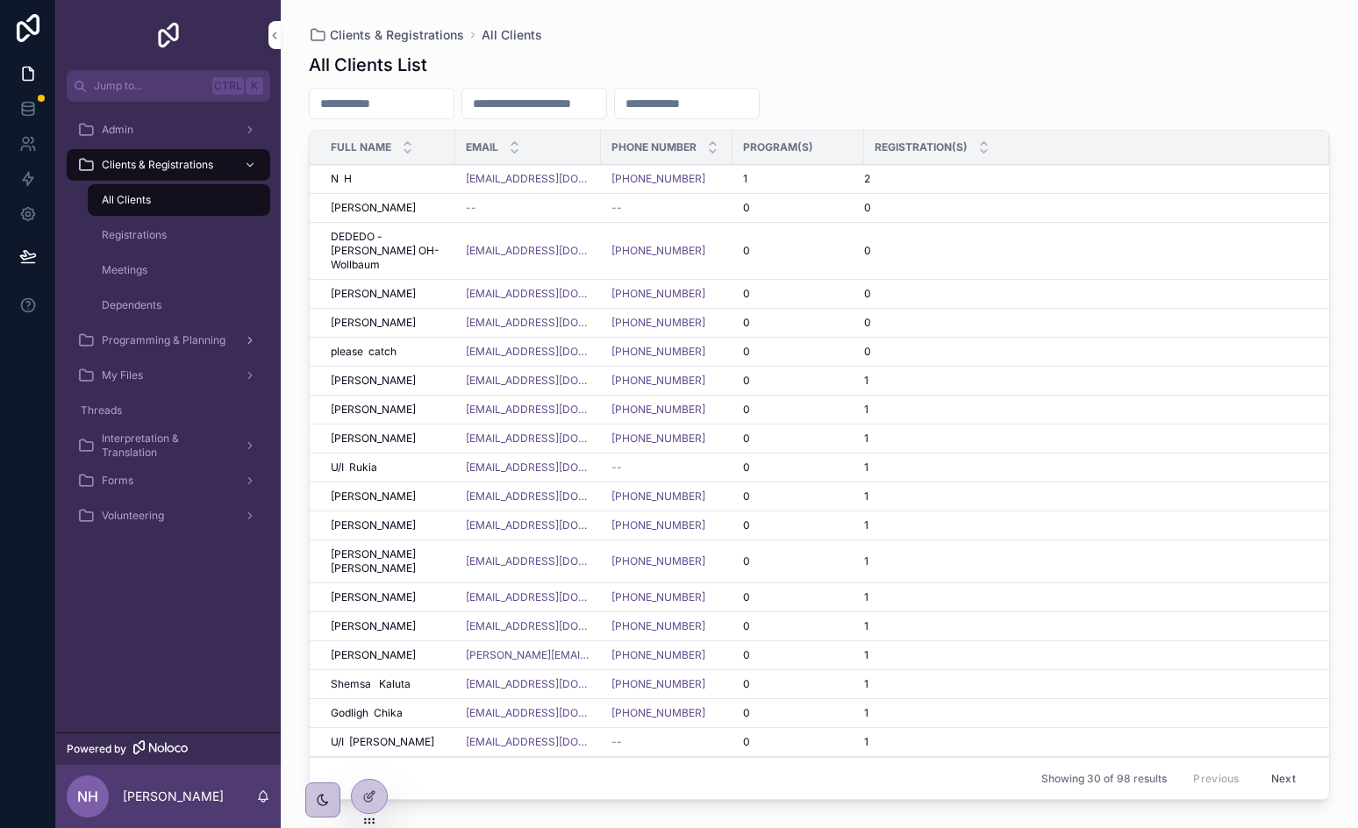
click at [140, 336] on span "Programming & Planning" at bounding box center [164, 340] width 124 height 14
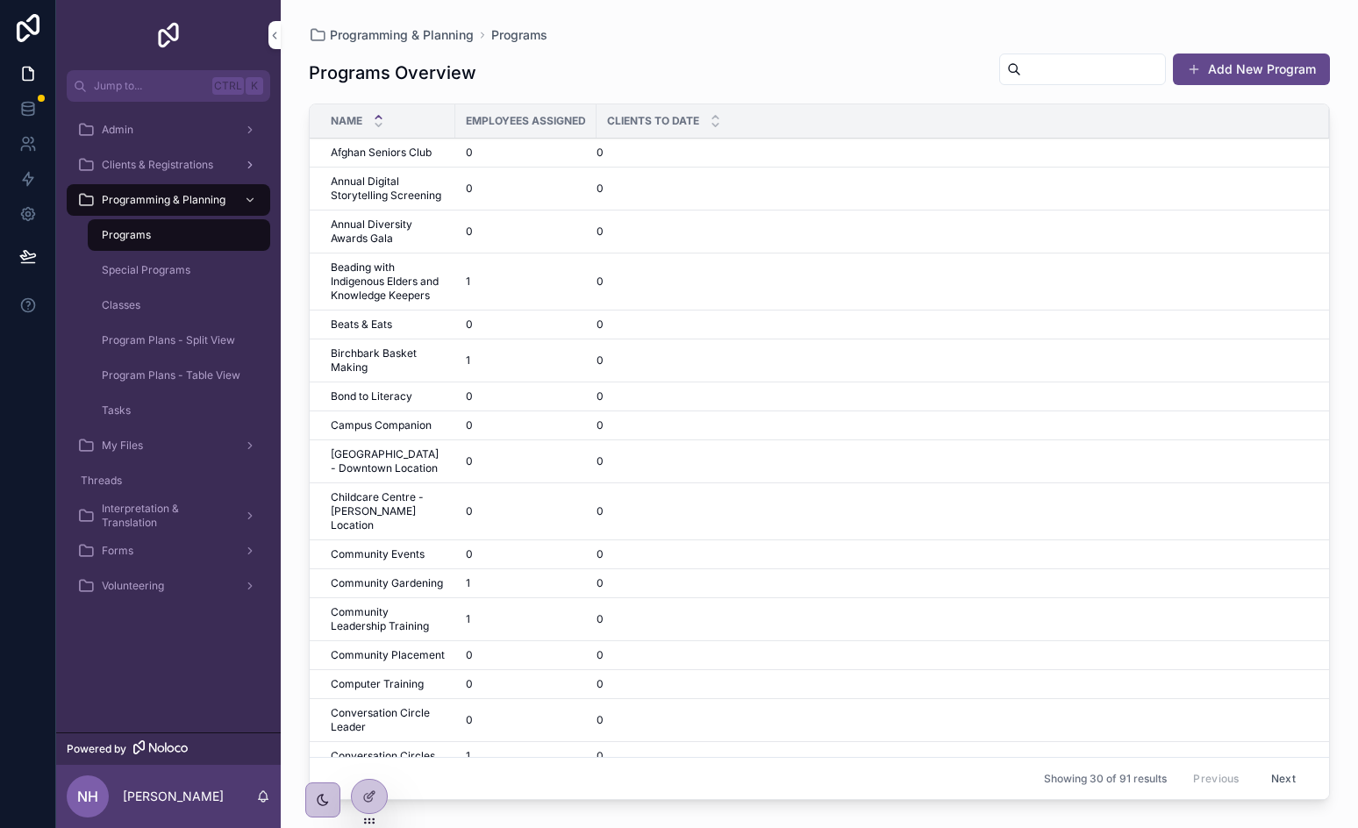
click at [189, 166] on span "Clients & Registrations" at bounding box center [157, 165] width 111 height 14
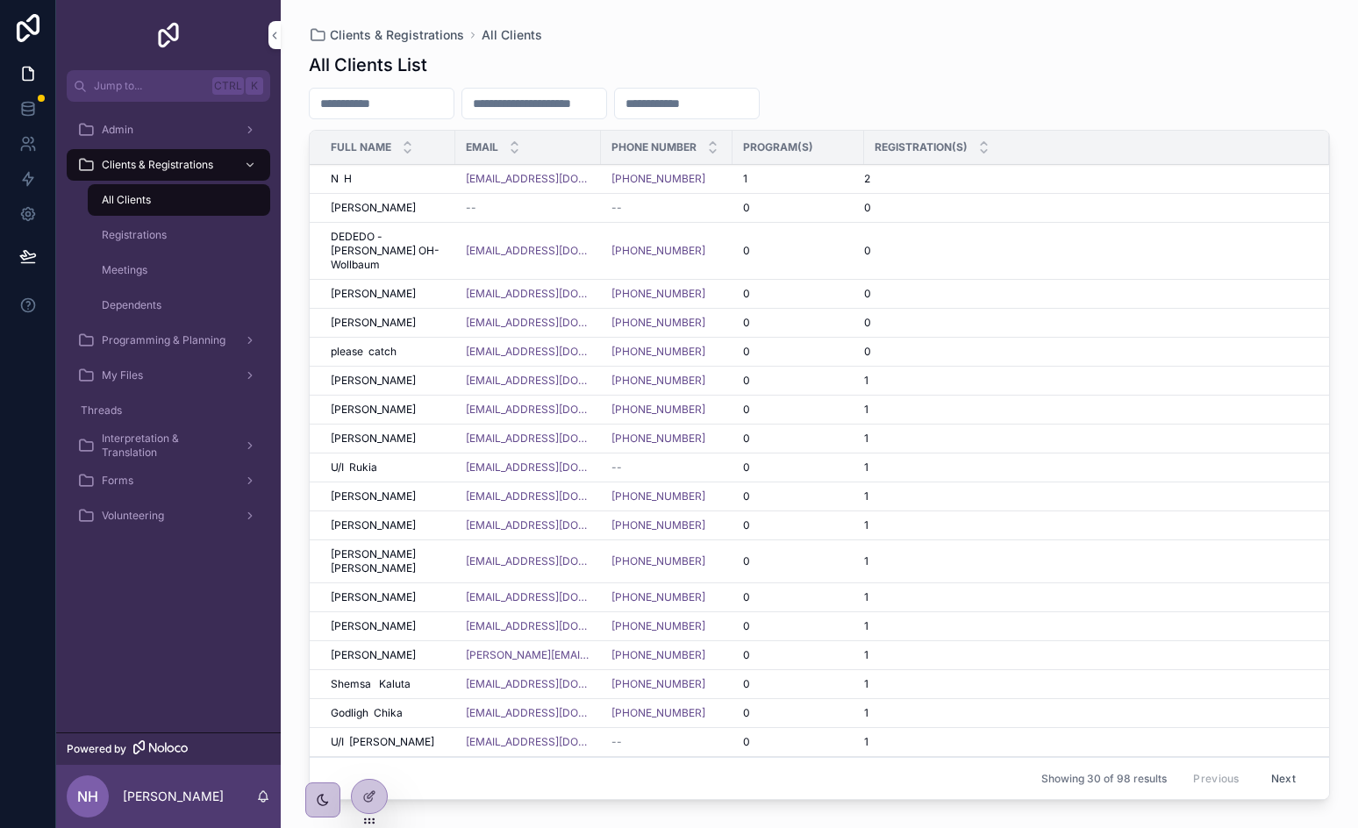
click at [460, 211] on td "--" at bounding box center [528, 208] width 146 height 29
click at [423, 211] on div "[PERSON_NAME] [PERSON_NAME]" at bounding box center [388, 208] width 114 height 14
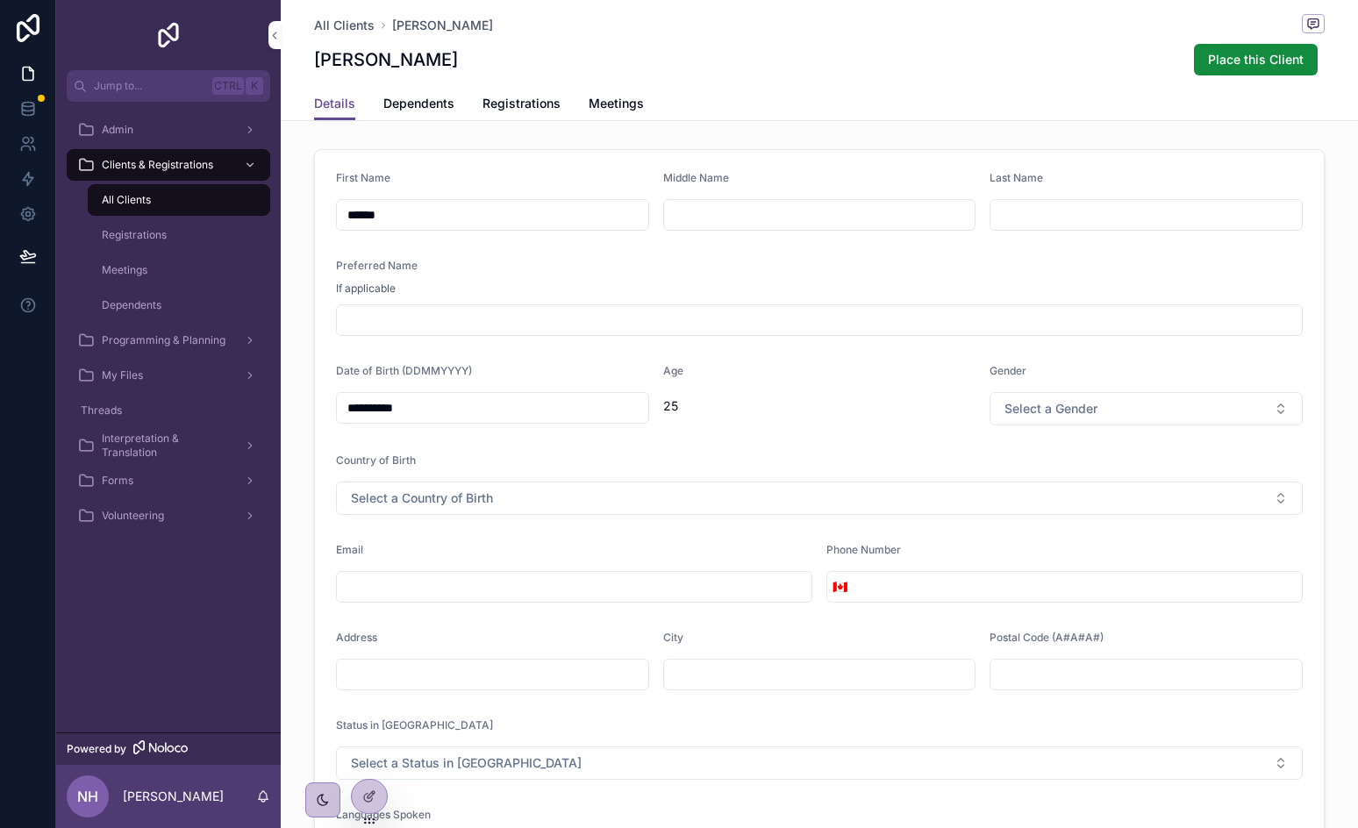
click at [198, 198] on div "All Clients" at bounding box center [178, 200] width 161 height 28
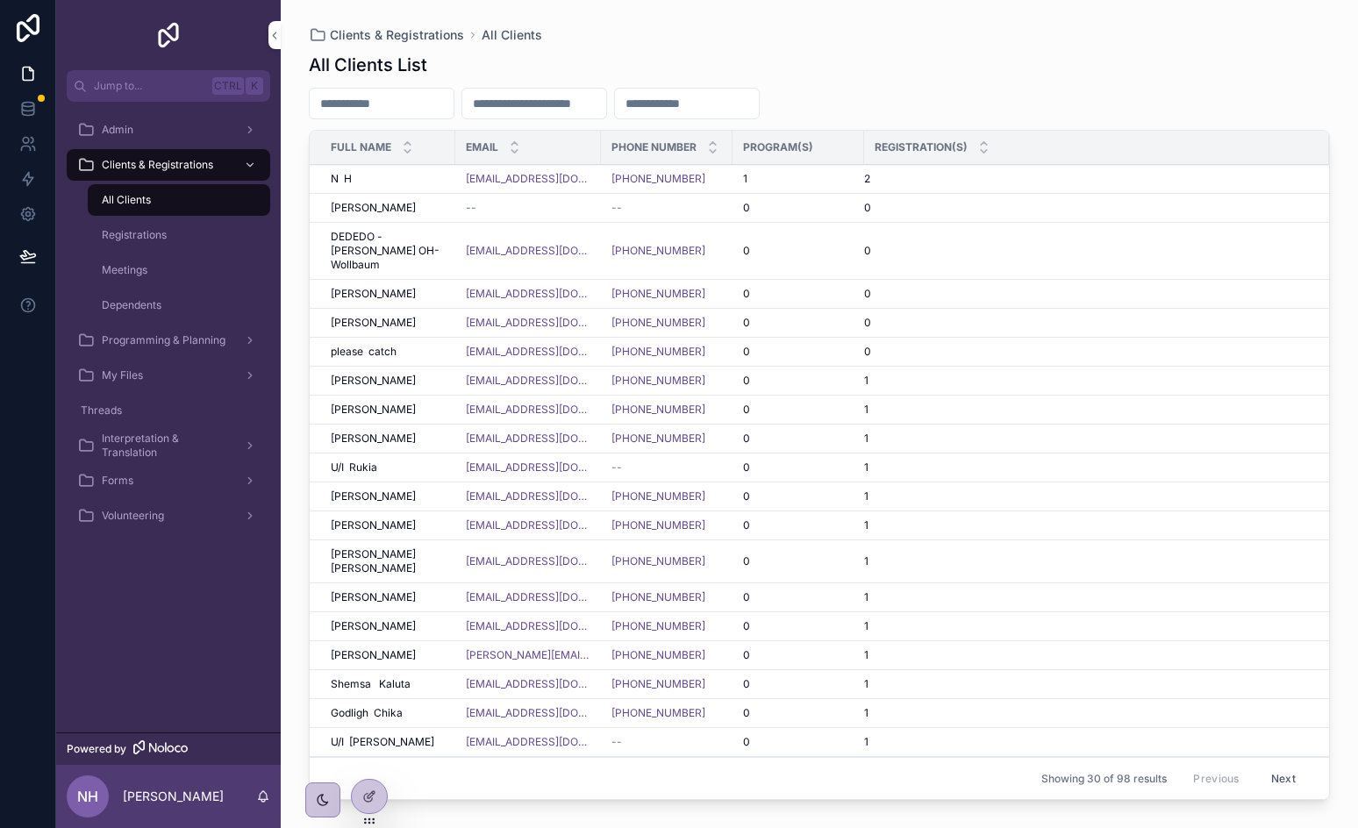
click at [940, 249] on div "0" at bounding box center [1086, 251] width 444 height 14
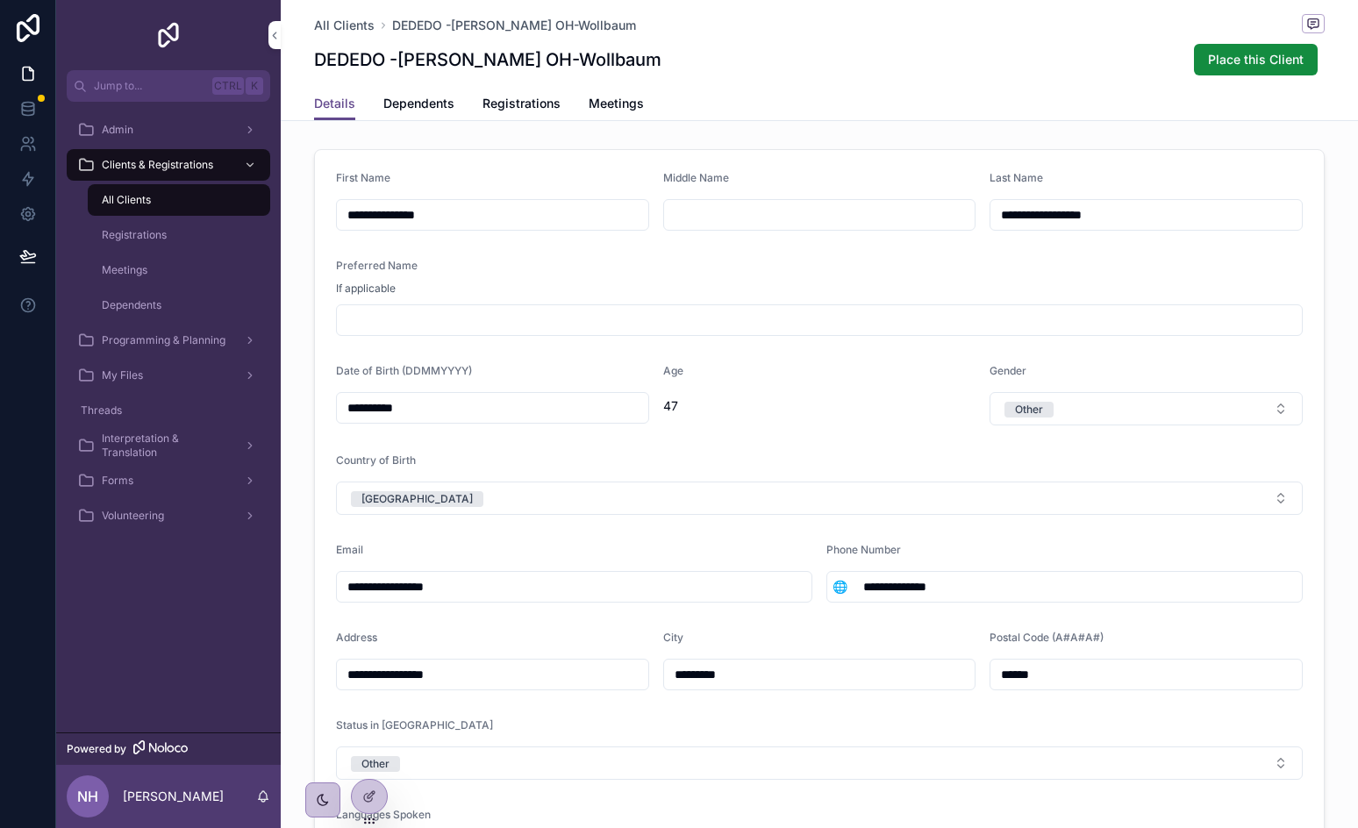
click at [403, 98] on span "Dependents" at bounding box center [418, 104] width 71 height 18
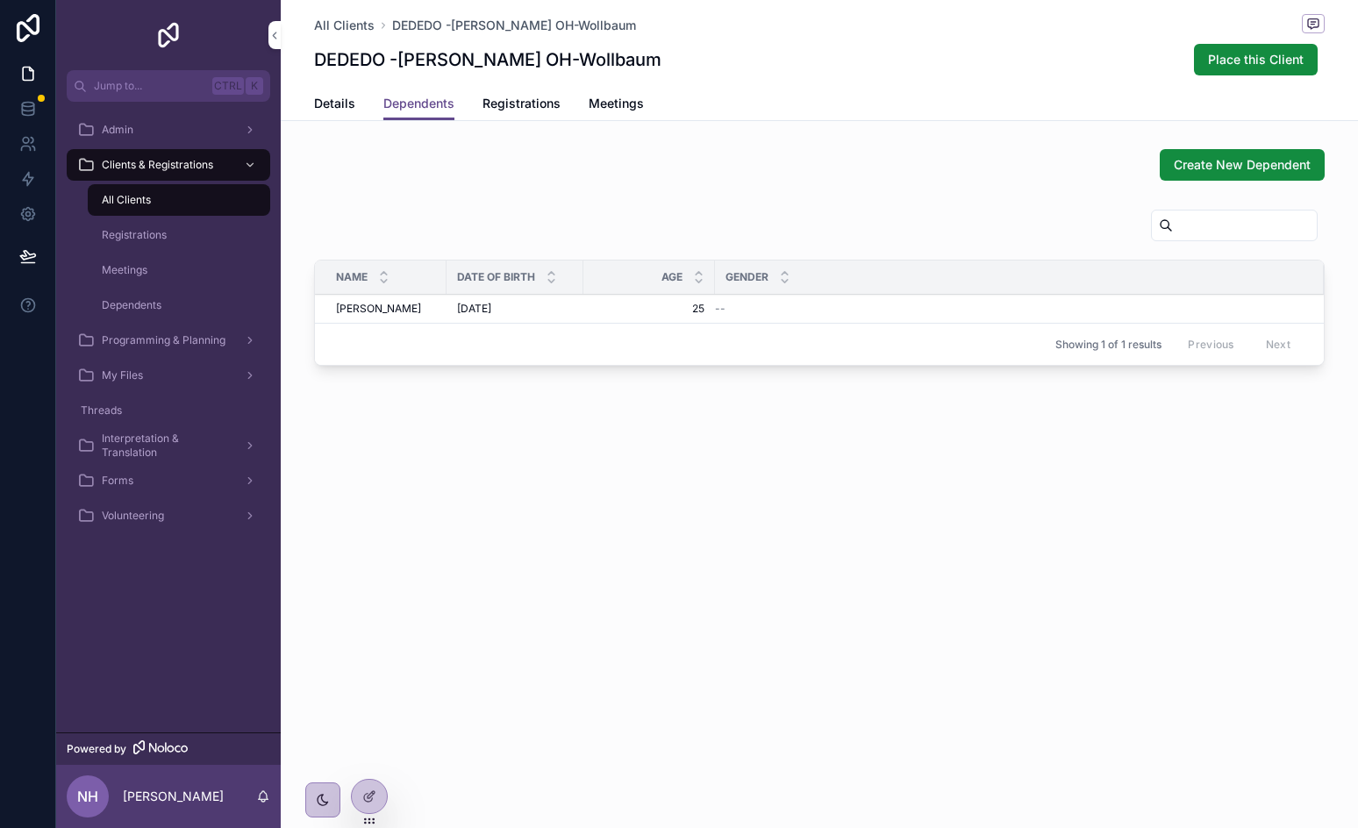
click at [533, 101] on span "Registrations" at bounding box center [521, 104] width 78 height 18
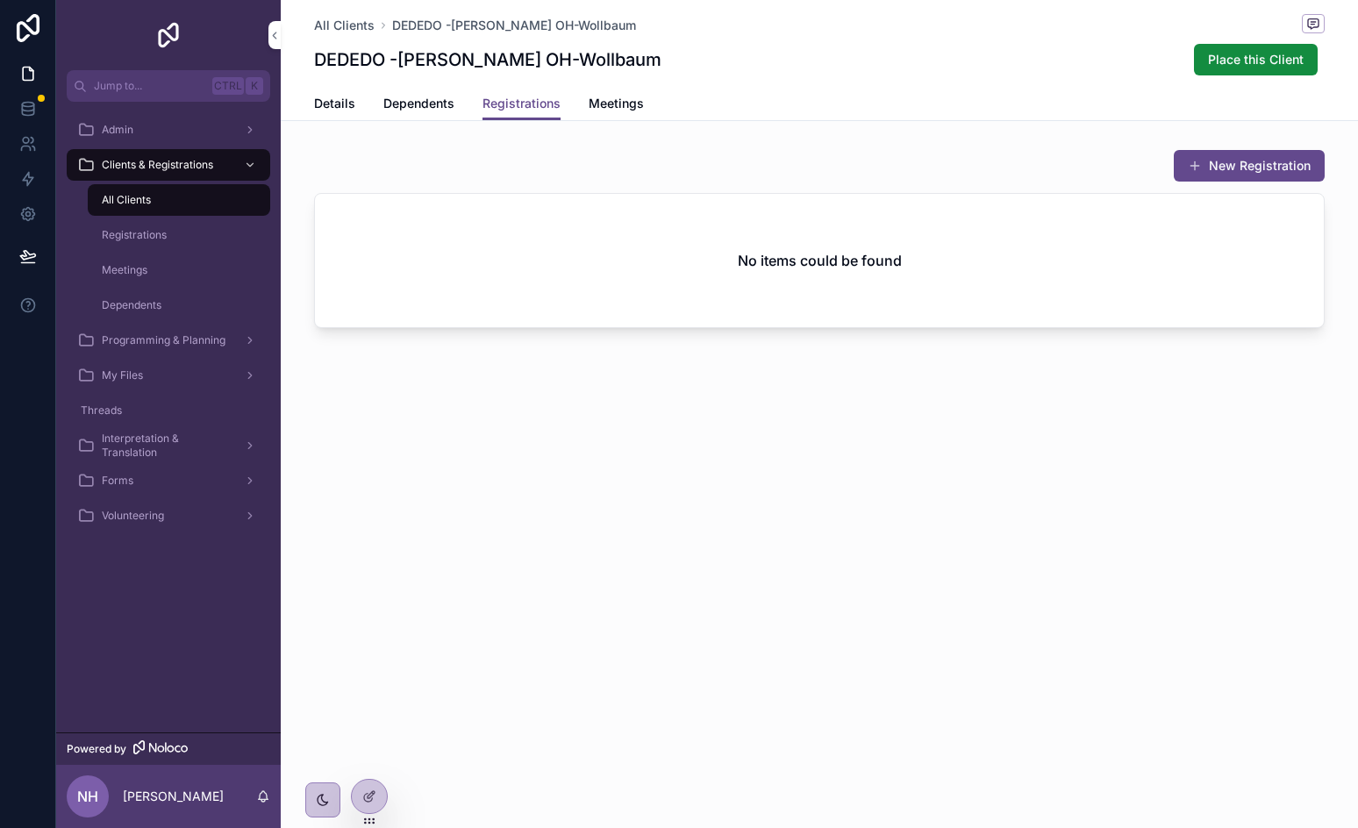
click at [603, 101] on span "Meetings" at bounding box center [615, 104] width 55 height 18
click at [322, 101] on span "Details" at bounding box center [334, 104] width 41 height 18
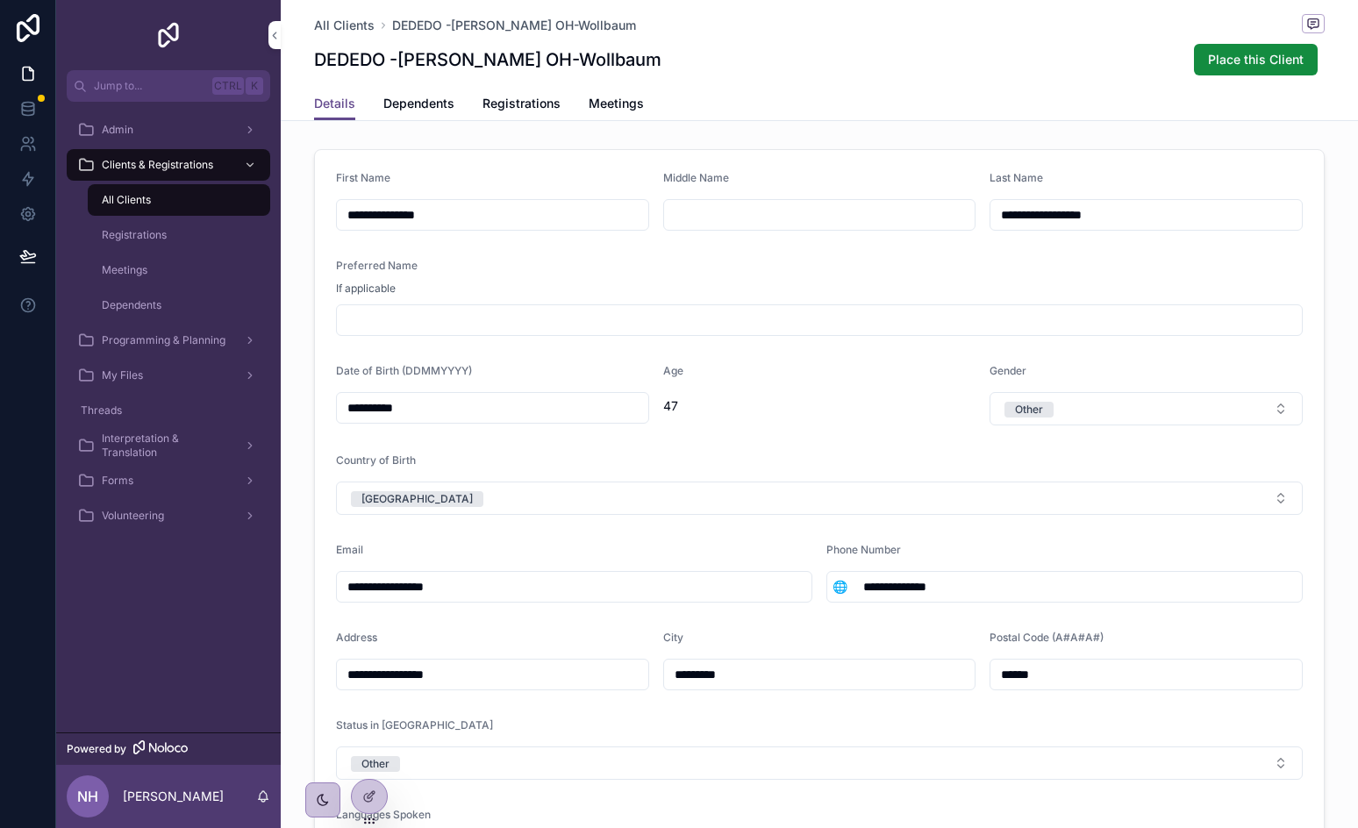
click at [168, 199] on div "All Clients" at bounding box center [178, 200] width 161 height 28
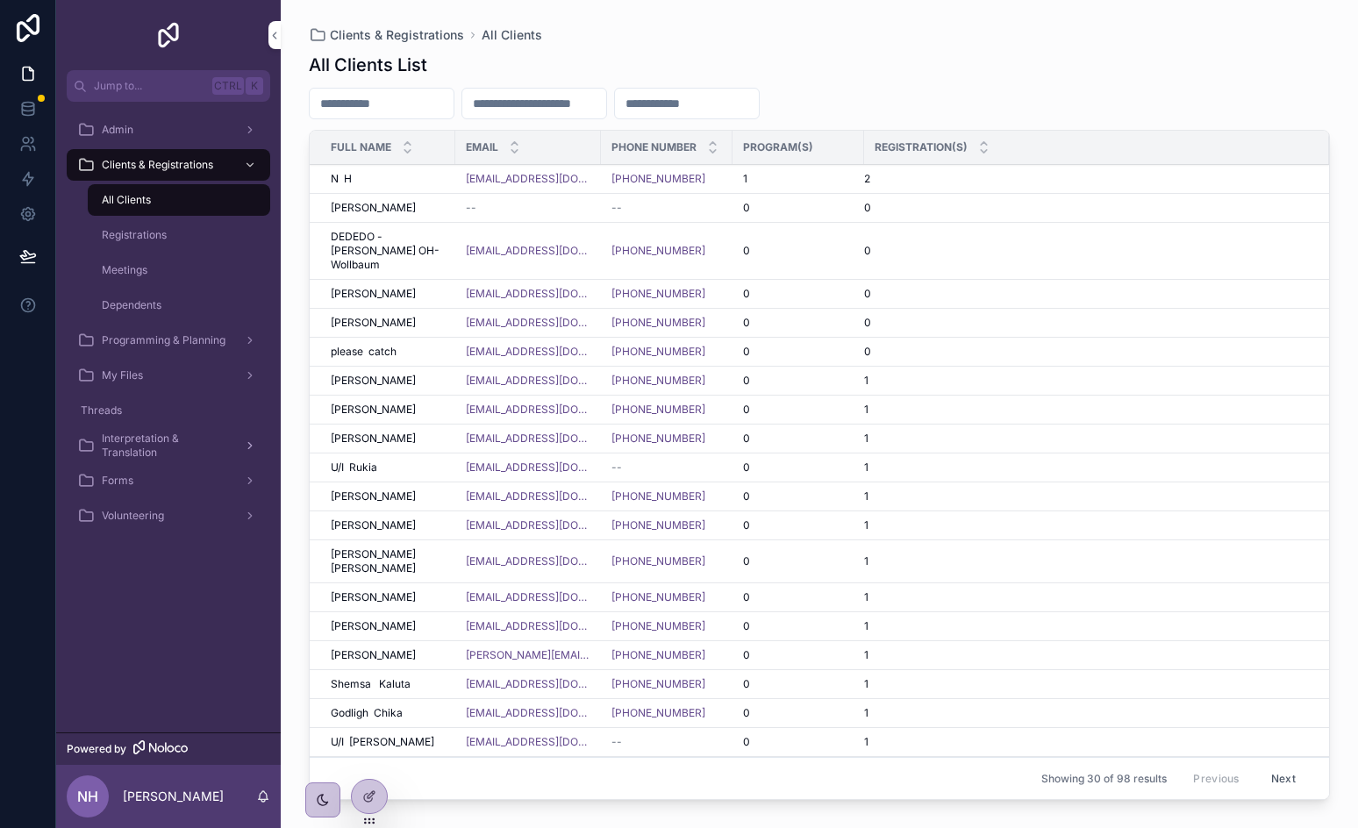
click at [125, 434] on span "Interpretation & Translation" at bounding box center [166, 446] width 128 height 28
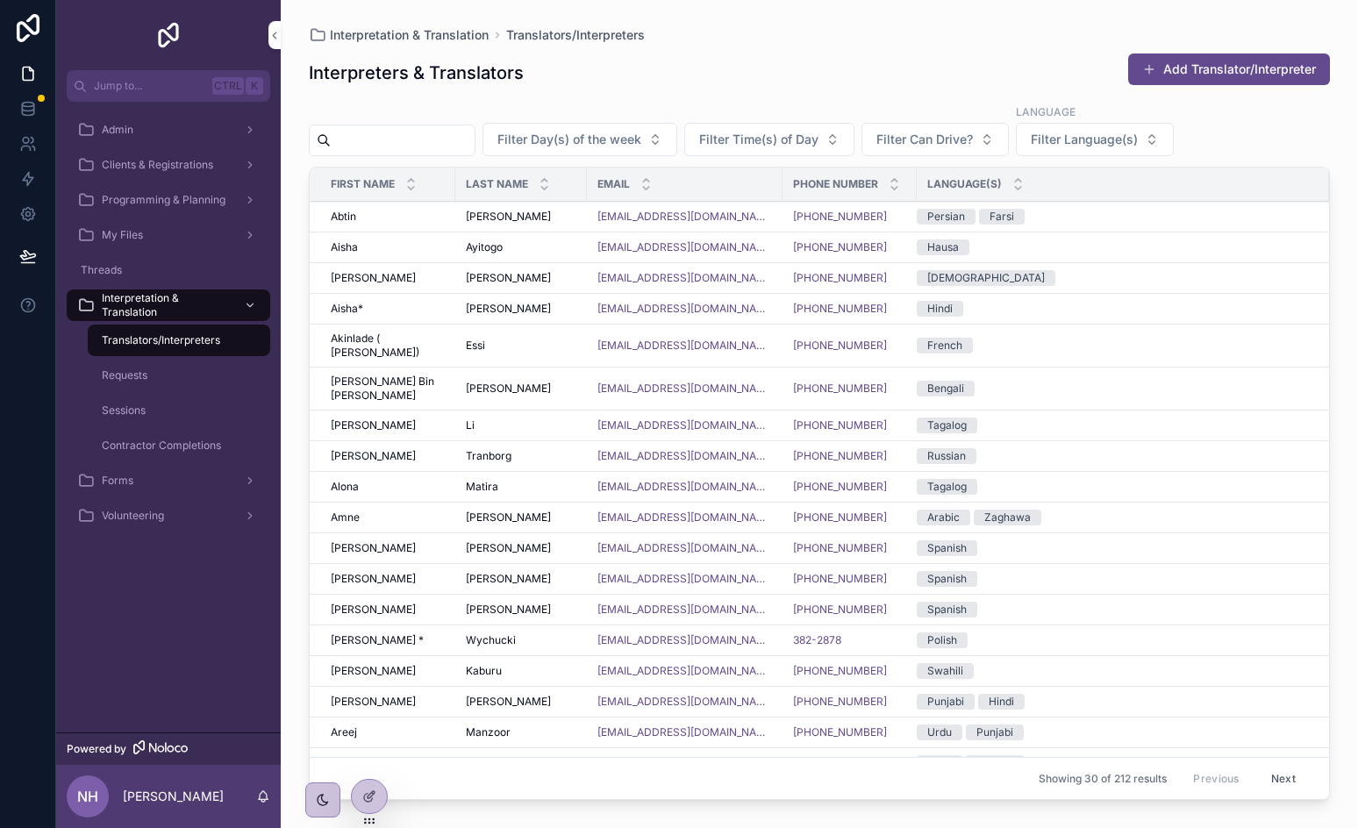
click at [151, 377] on div "Requests" at bounding box center [178, 375] width 161 height 28
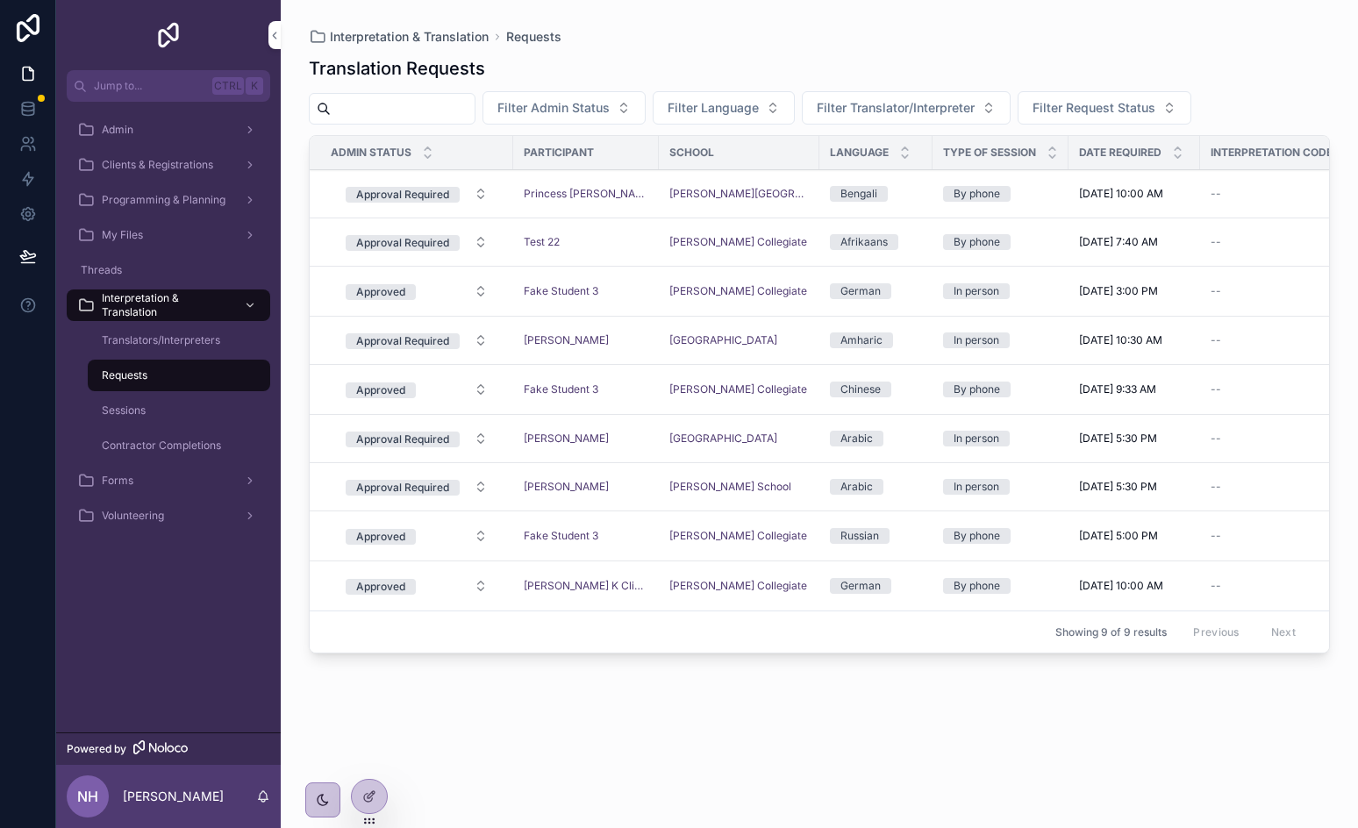
click at [137, 392] on div "Requests" at bounding box center [178, 375] width 203 height 35
click at [131, 402] on div "Sessions" at bounding box center [178, 410] width 161 height 28
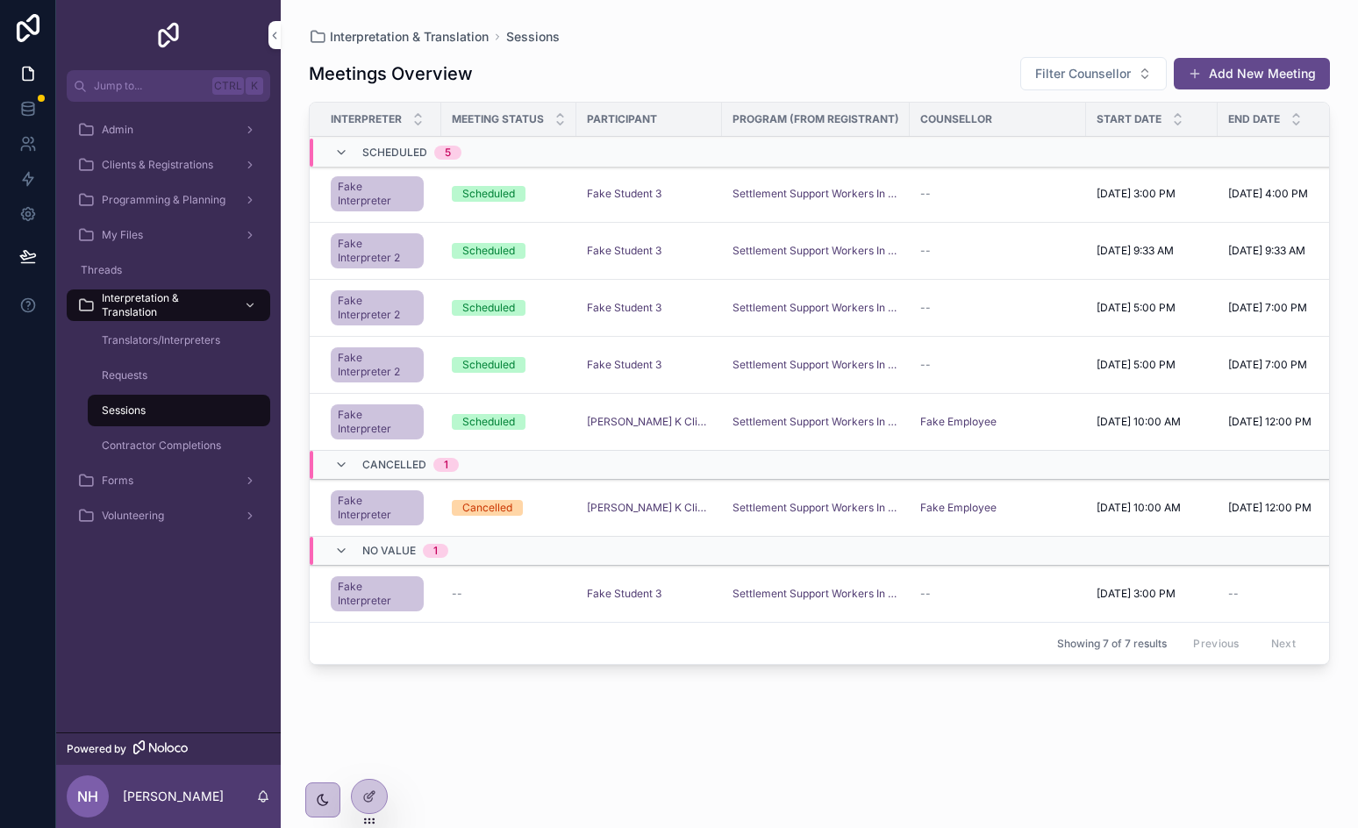
click at [150, 372] on div "Requests" at bounding box center [178, 375] width 161 height 28
